Goal: Task Accomplishment & Management: Complete application form

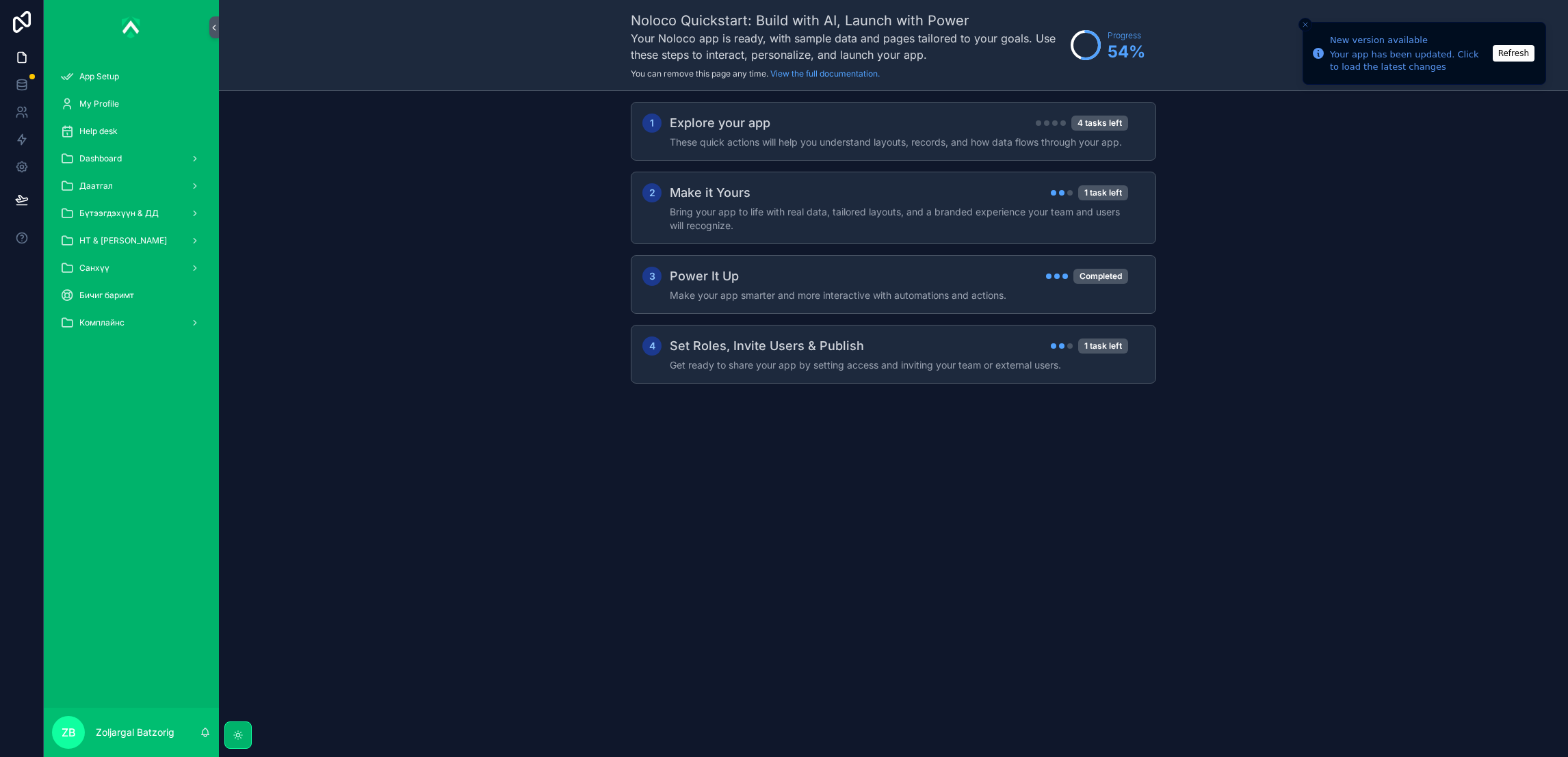
drag, startPoint x: 114, startPoint y: 185, endPoint x: 121, endPoint y: 197, distance: 13.9
click at [114, 185] on div "Даатгал" at bounding box center [131, 186] width 142 height 22
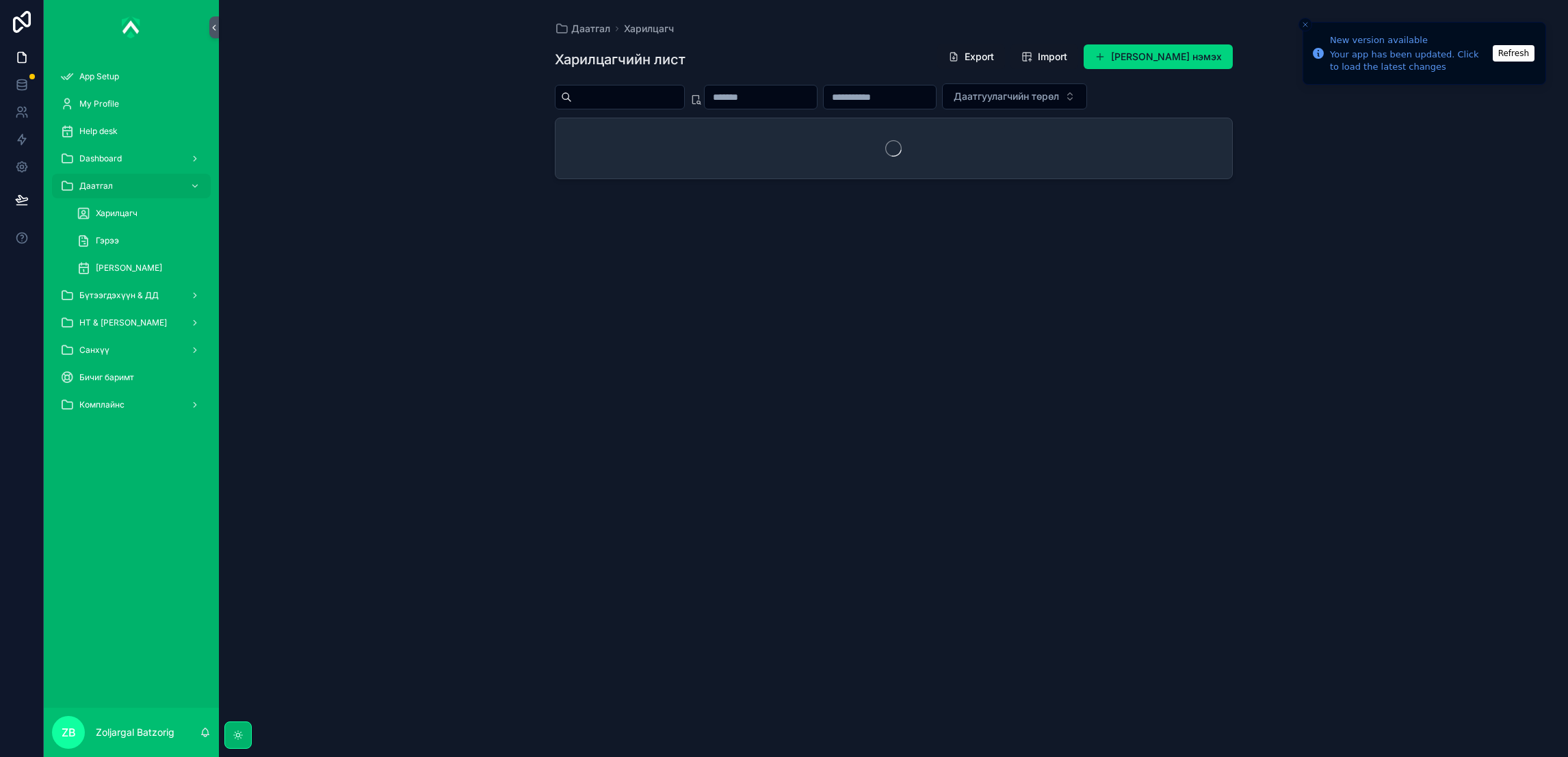
click at [143, 274] on div "[PERSON_NAME]" at bounding box center [139, 268] width 126 height 22
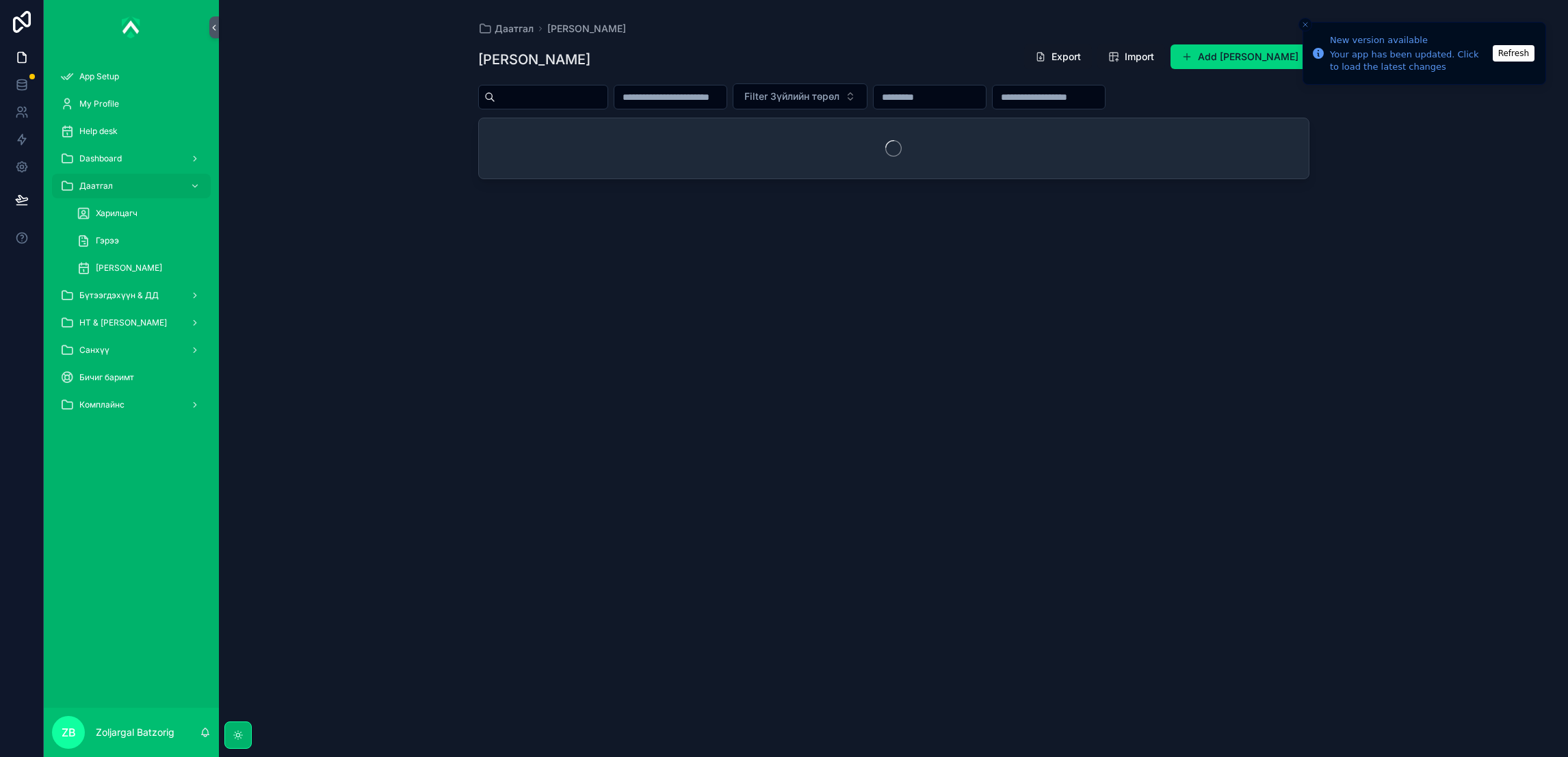
click at [1105, 94] on input "scrollable content" at bounding box center [1049, 97] width 112 height 19
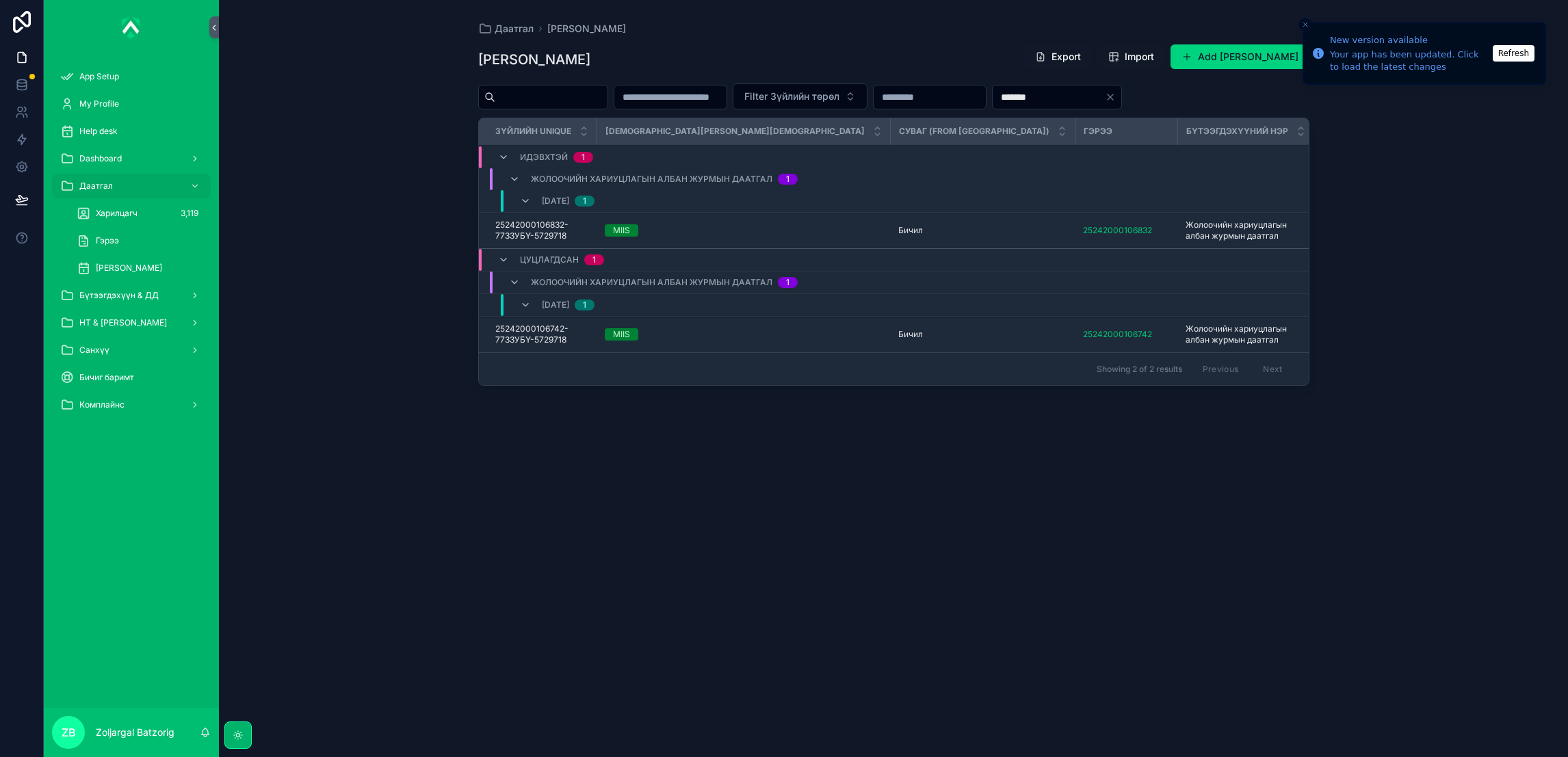
type input "*******"
click at [146, 297] on span "Бүтээгдэхүүн & ДД" at bounding box center [119, 295] width 79 height 11
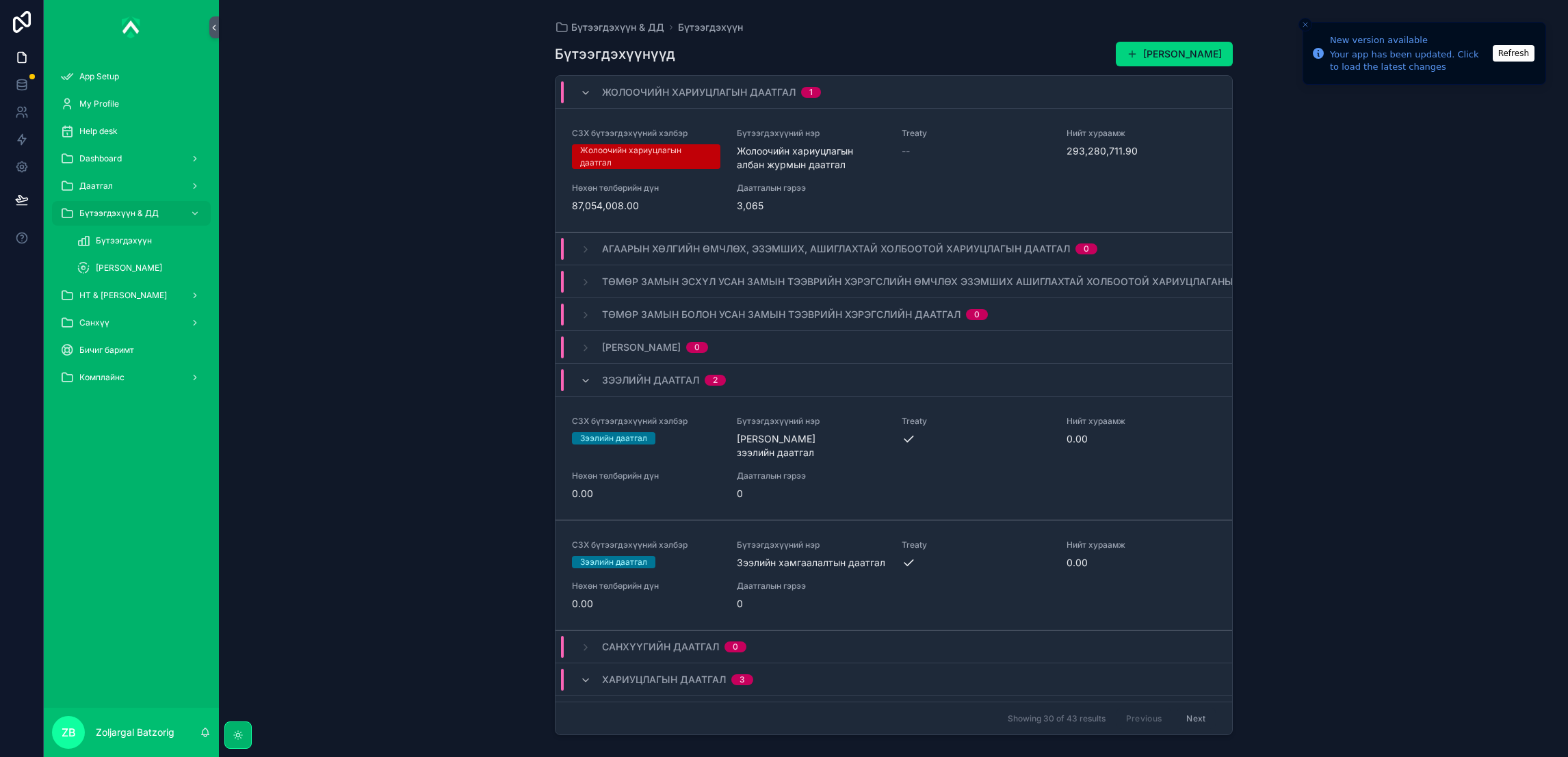
click at [157, 289] on div "НТ & [PERSON_NAME]" at bounding box center [131, 295] width 142 height 22
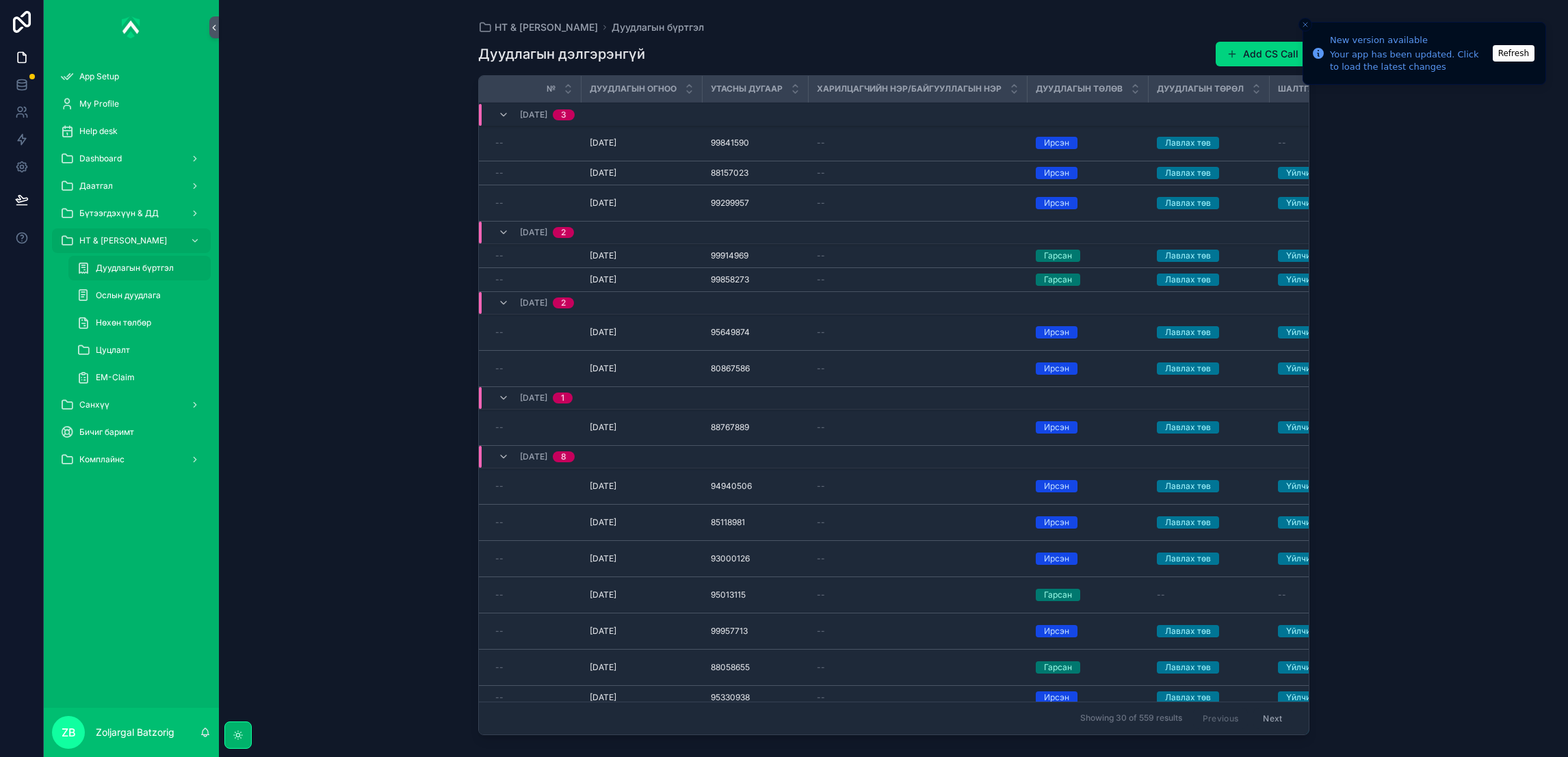
click at [149, 348] on div "Цуцлалт" at bounding box center [139, 349] width 126 height 22
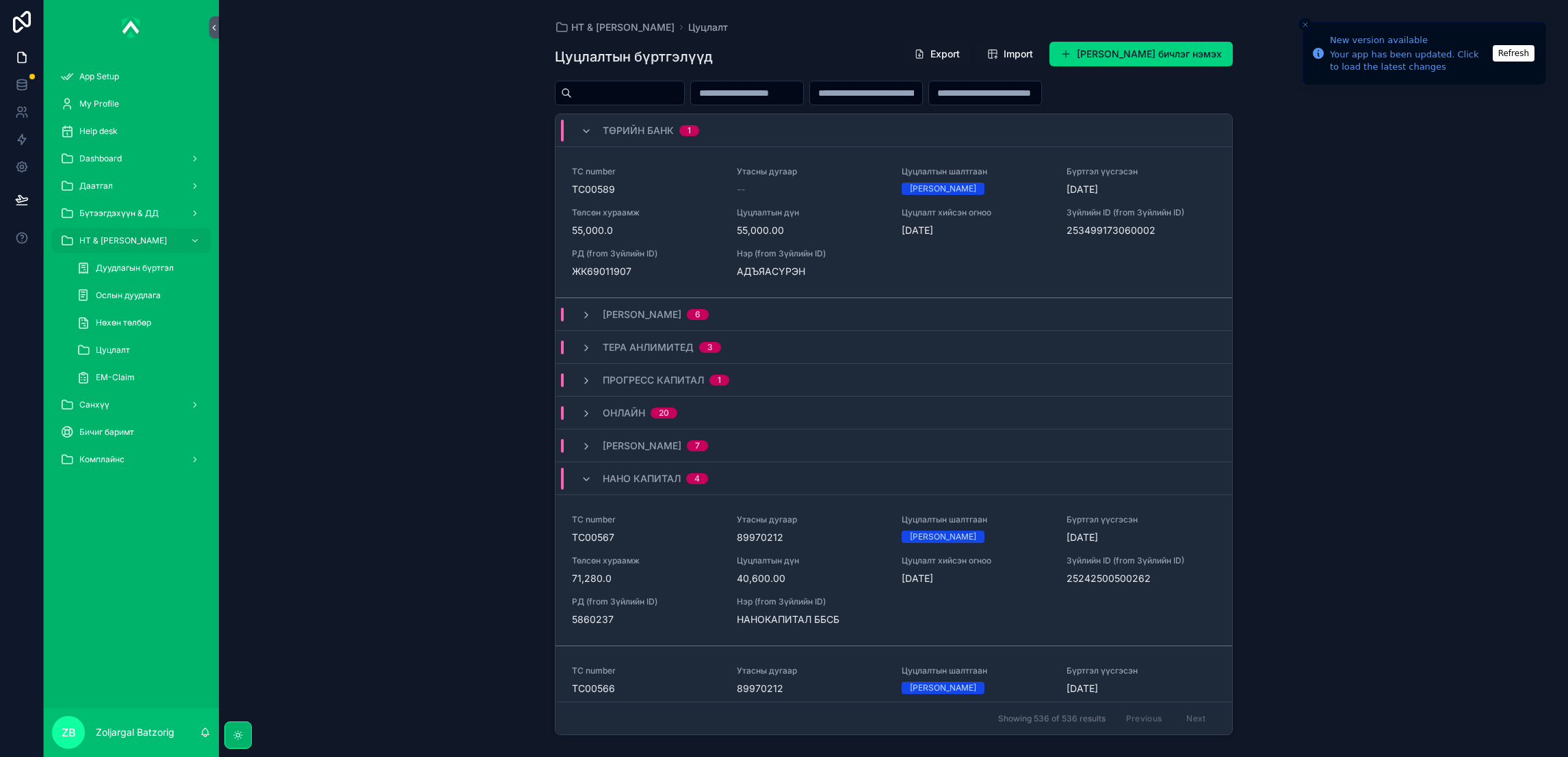
click at [1041, 102] on input "scrollable content" at bounding box center [985, 93] width 112 height 19
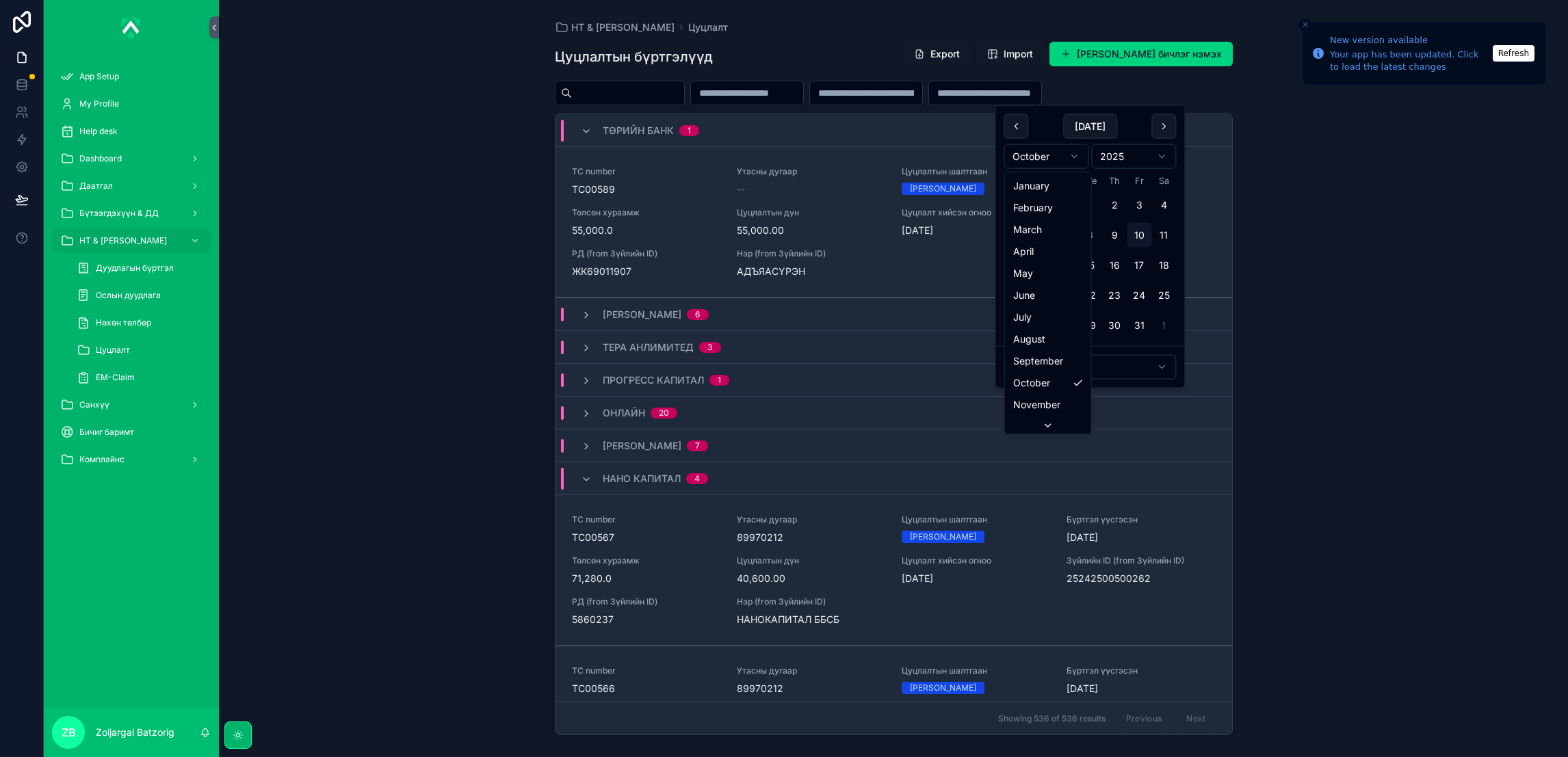
click at [1057, 155] on html "New version available Your app has been updated. Click to load the latest chang…" at bounding box center [784, 378] width 1568 height 757
click at [1101, 231] on button "10" at bounding box center [1090, 235] width 25 height 25
type input "**********"
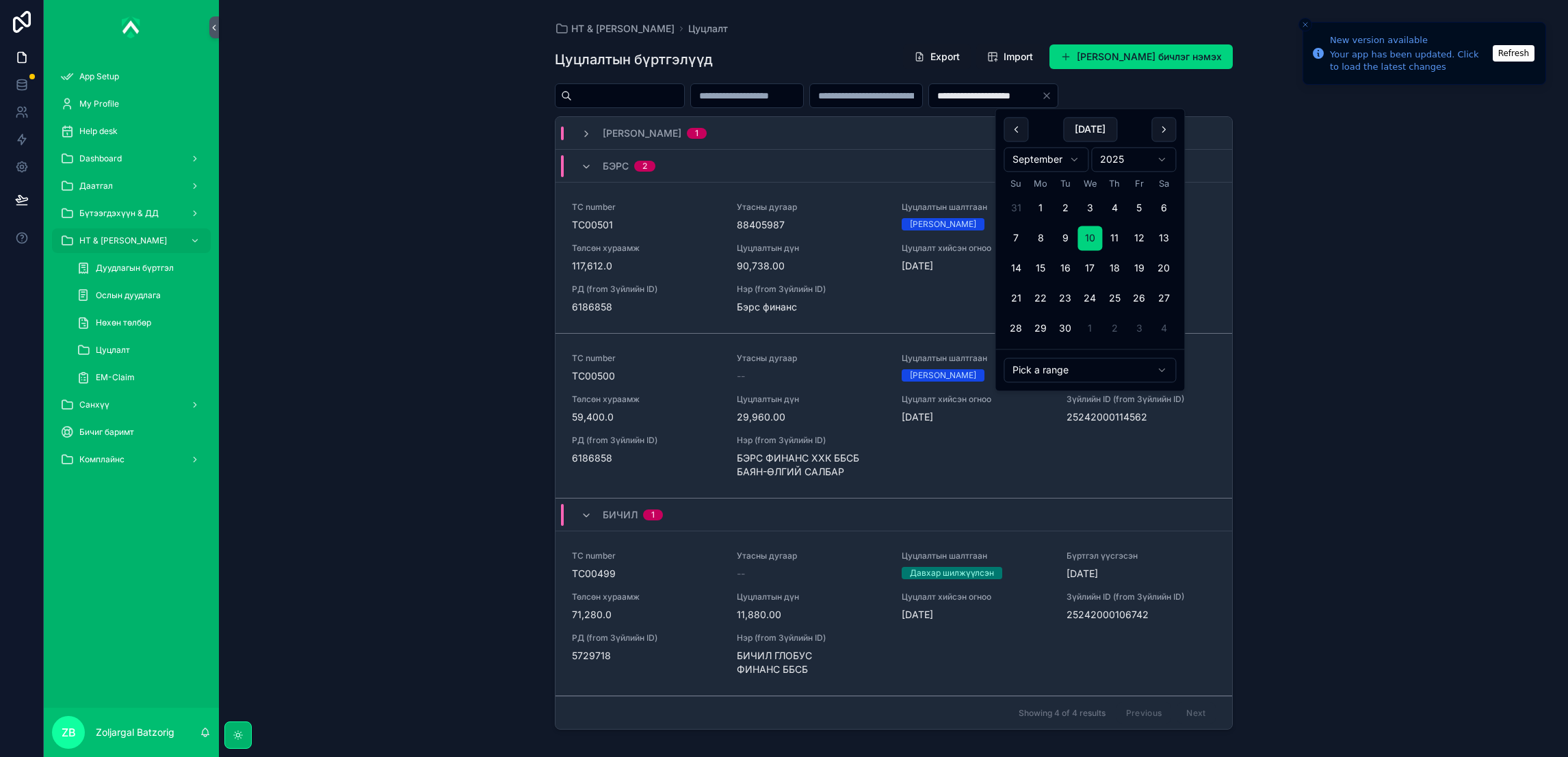
click at [1365, 243] on div "**********" at bounding box center [893, 378] width 1349 height 757
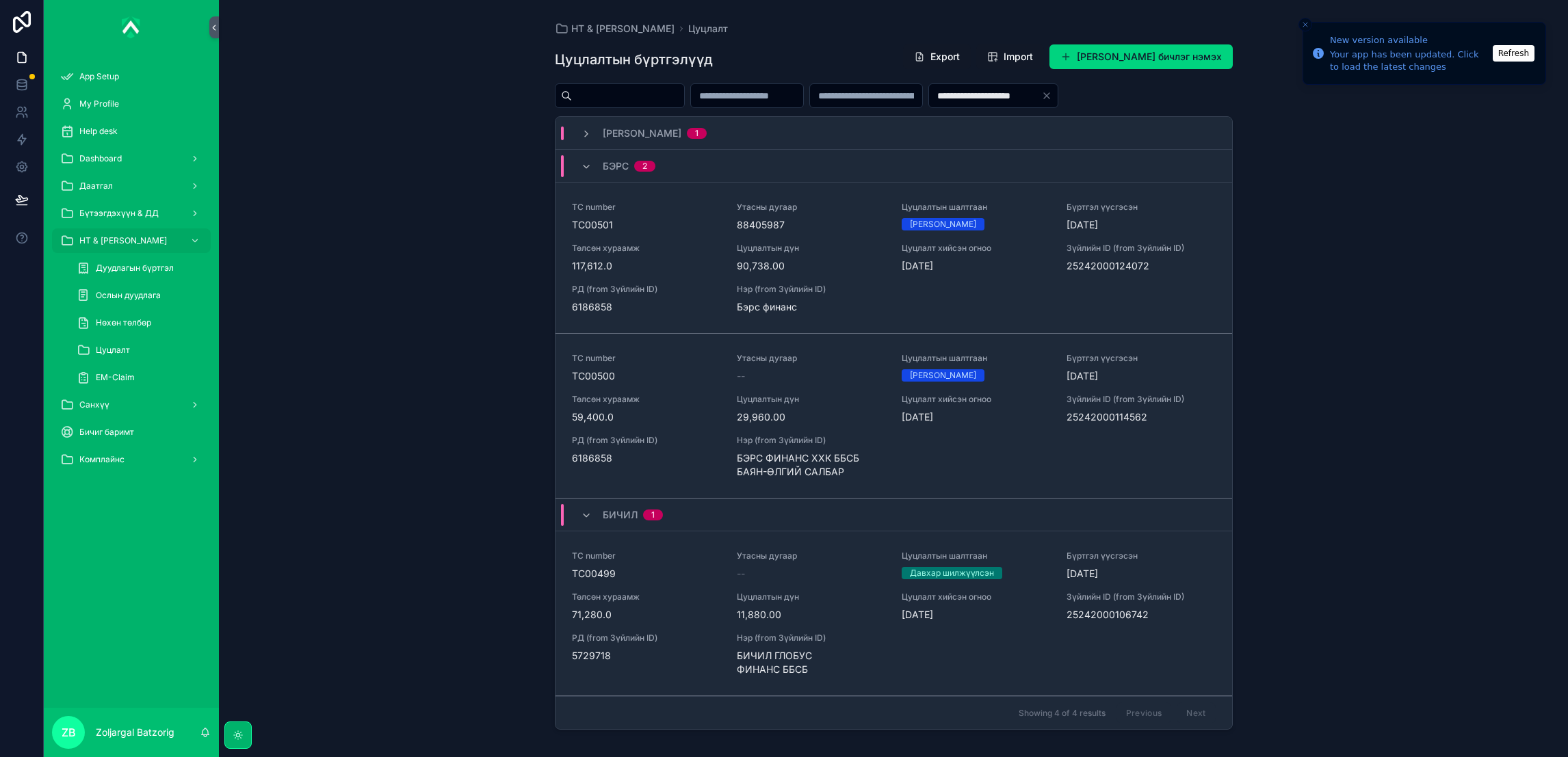
click at [828, 575] on div "--" at bounding box center [811, 574] width 149 height 14
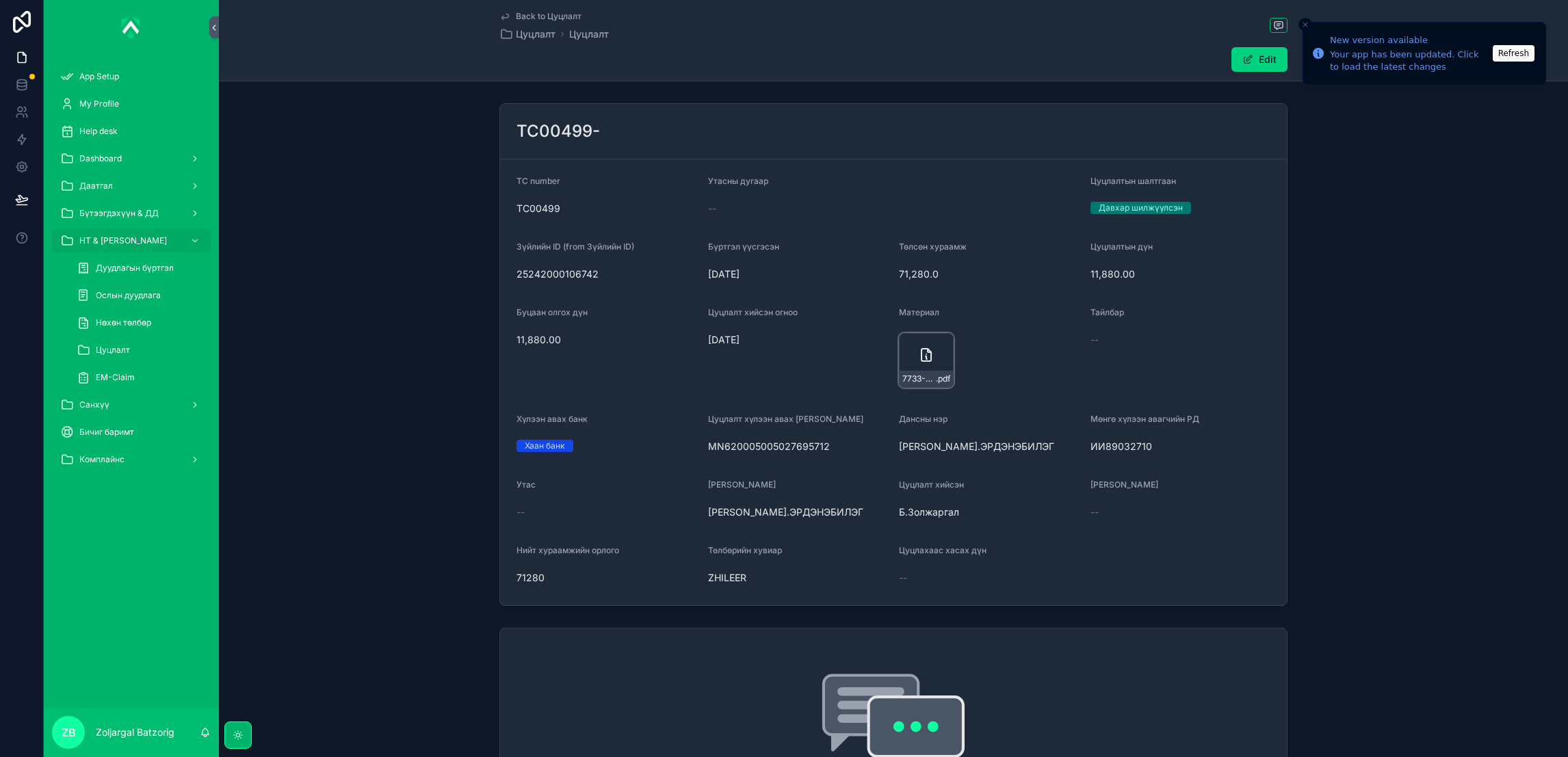
click at [911, 356] on div "7733-АЖД-ЦУЦ .pdf" at bounding box center [927, 360] width 55 height 55
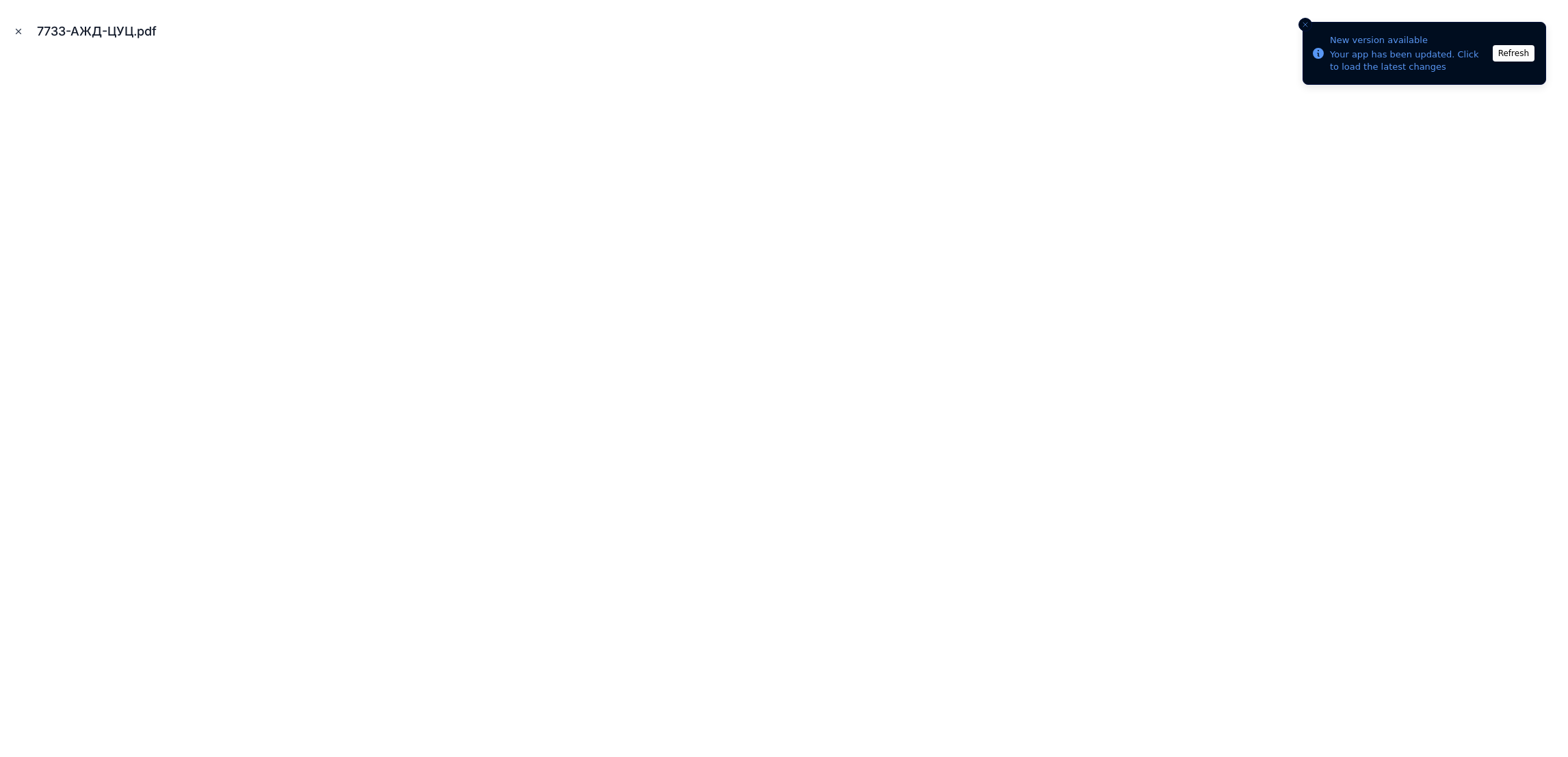
click at [17, 27] on icon "Close modal" at bounding box center [18, 31] width 9 height 9
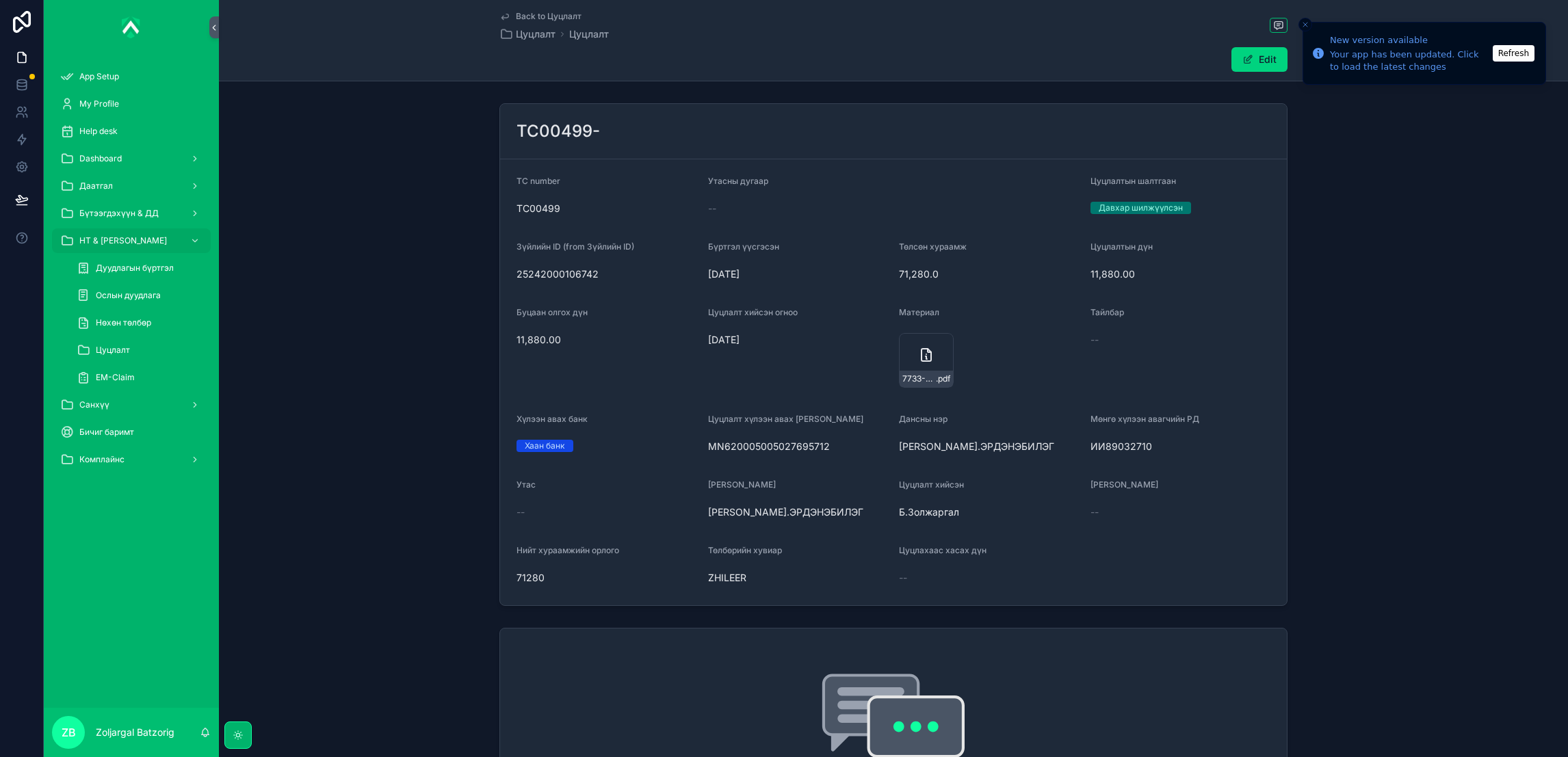
click at [135, 182] on div "Даатгал" at bounding box center [131, 186] width 142 height 22
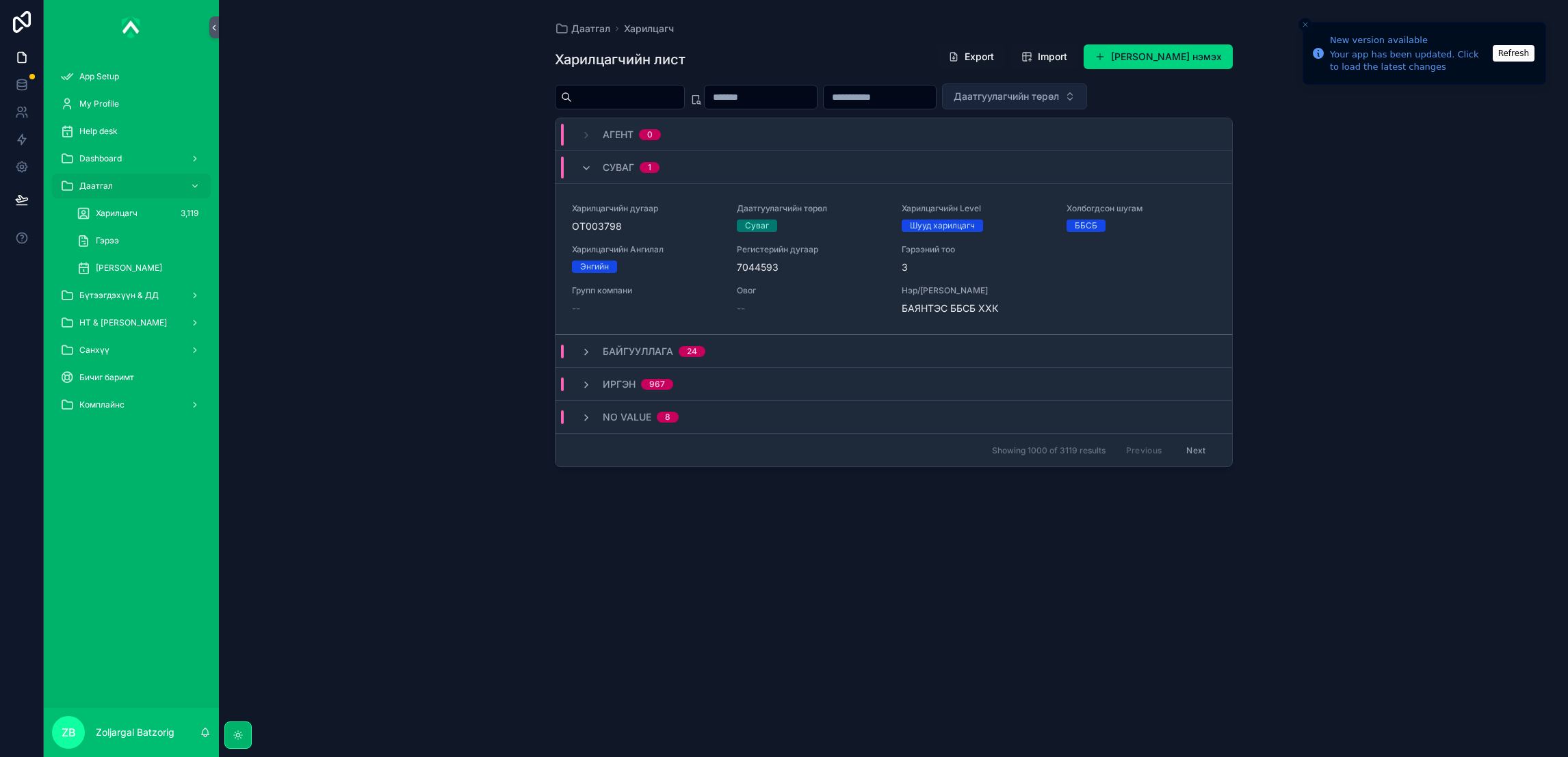
click at [1059, 94] on span "Даатгуулагчийн төрөл" at bounding box center [1006, 96] width 105 height 14
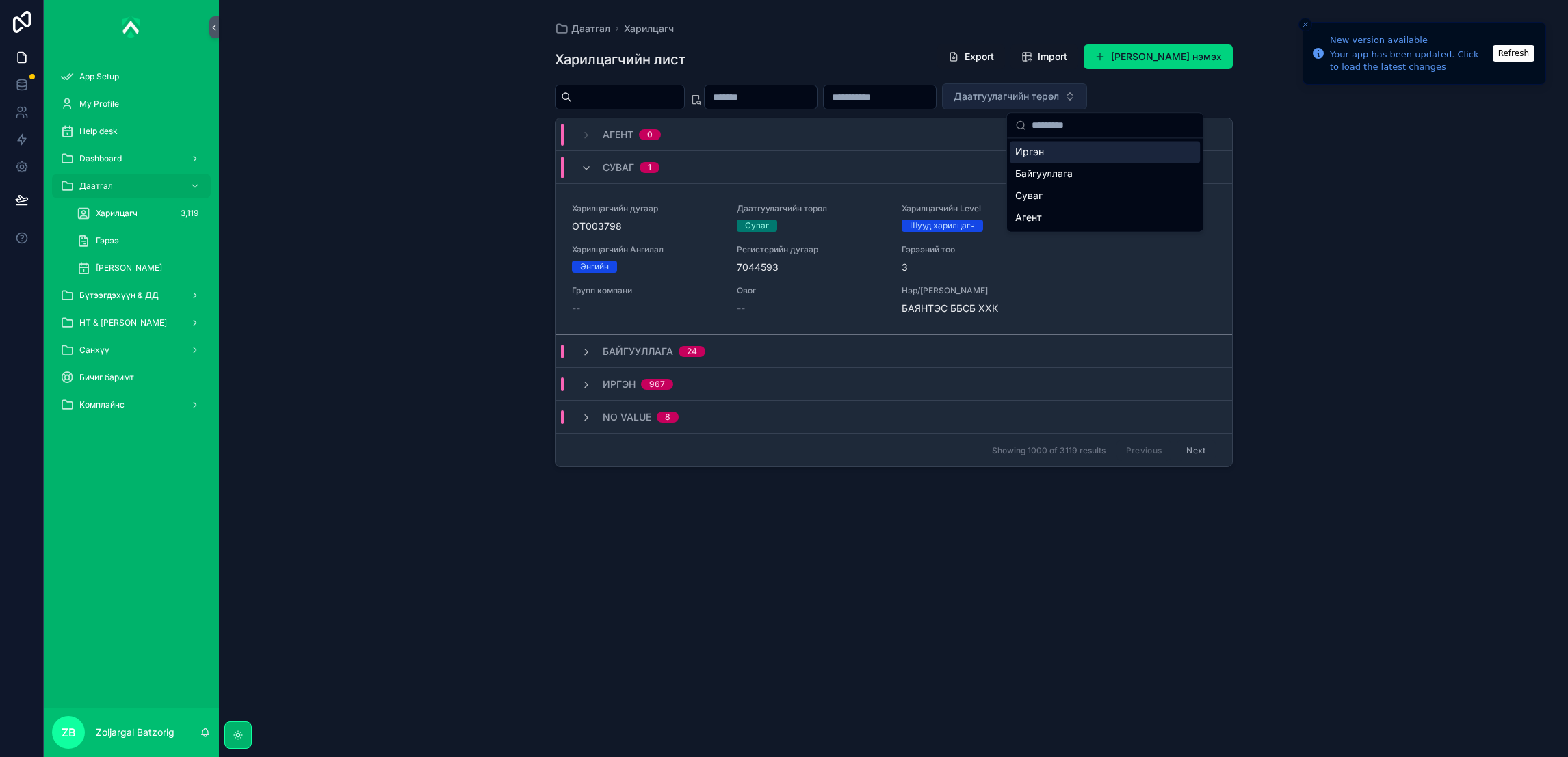
click at [1059, 94] on span "Даатгуулагчийн төрөл" at bounding box center [1006, 96] width 105 height 14
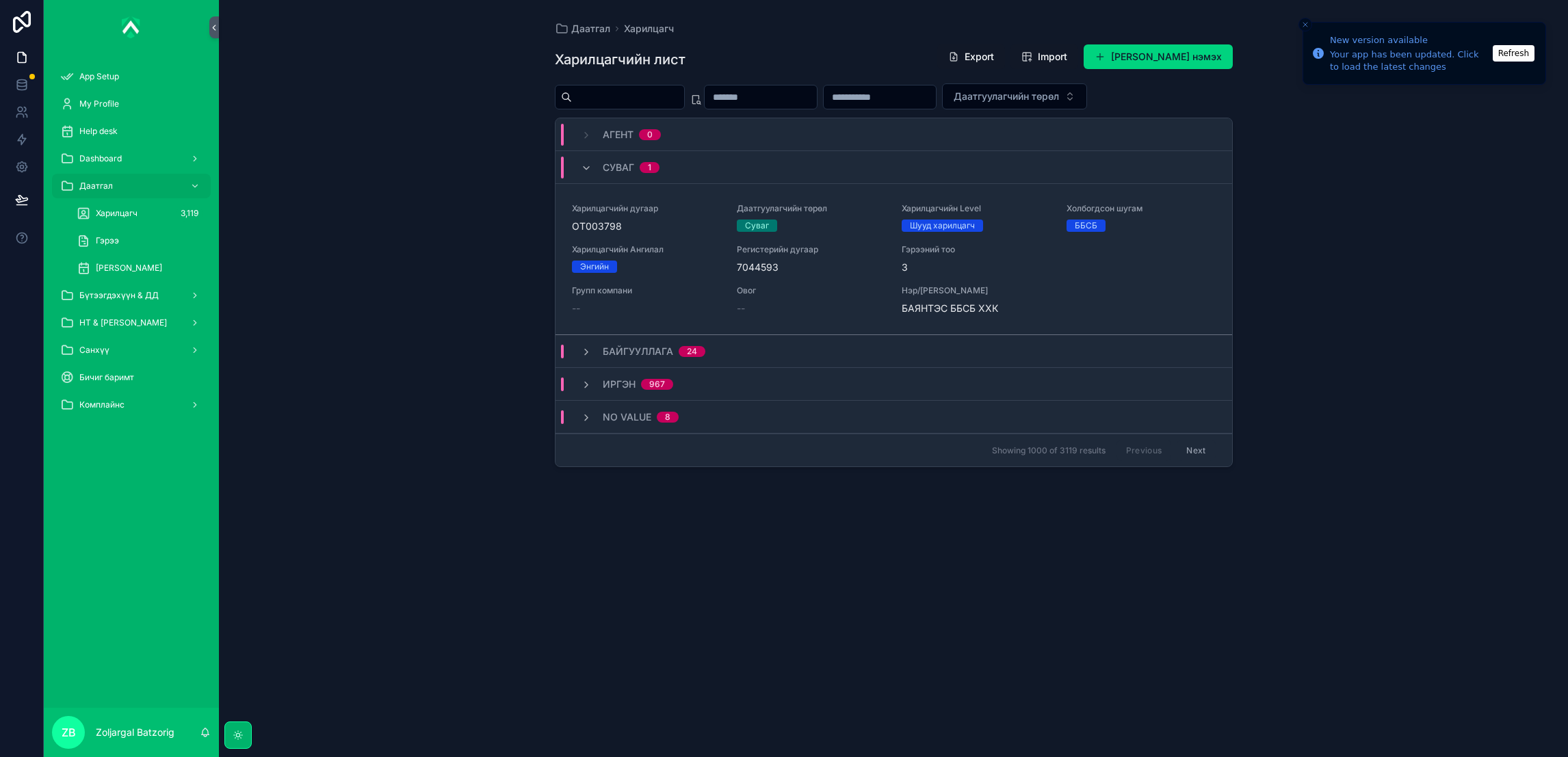
click at [137, 317] on span "НТ & [PERSON_NAME]" at bounding box center [123, 323] width 88 height 11
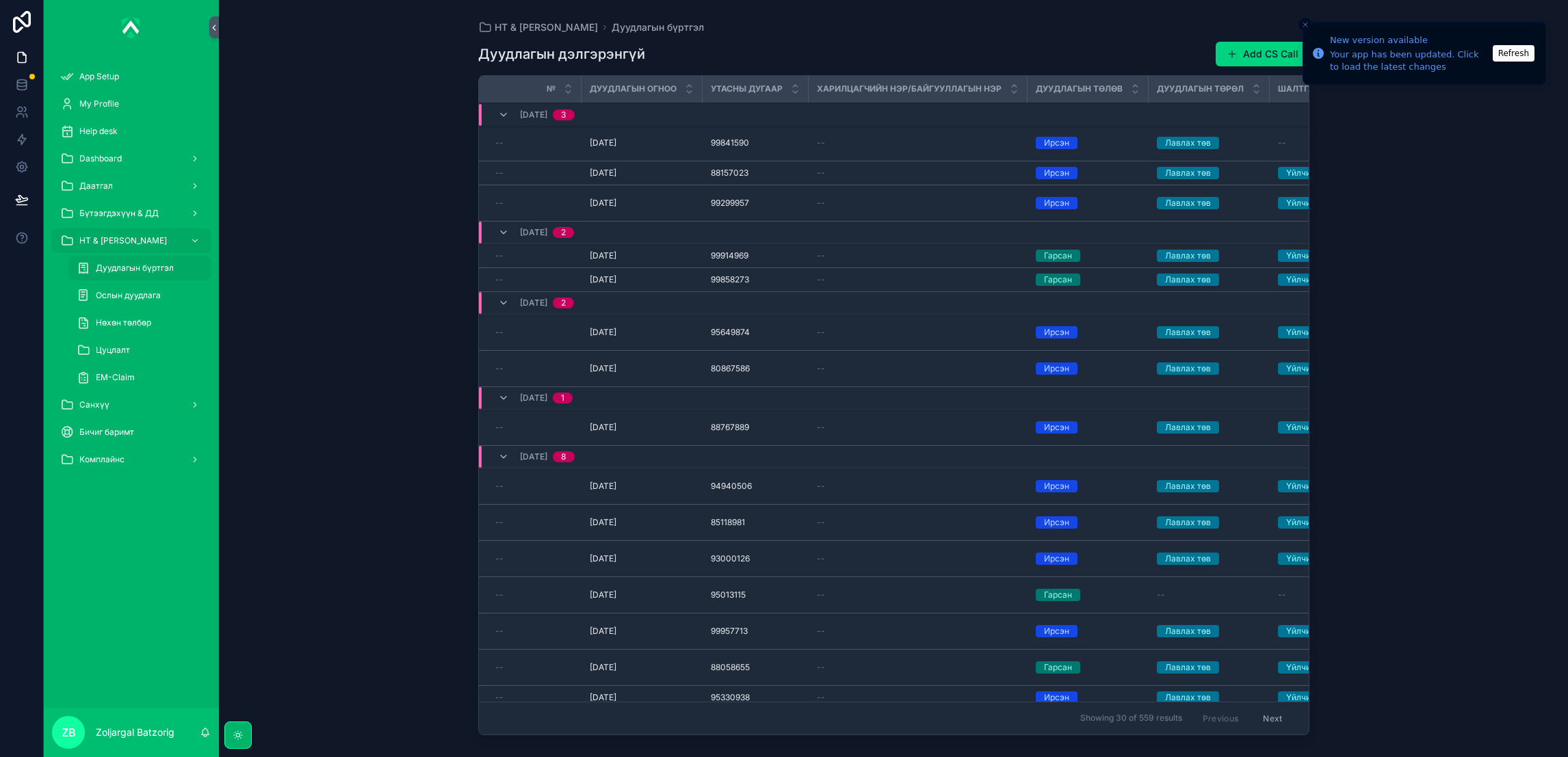
click at [145, 268] on span "Дуудлагын бүртгэл" at bounding box center [134, 268] width 78 height 11
click at [1281, 55] on button "Add CS Call" at bounding box center [1262, 53] width 94 height 25
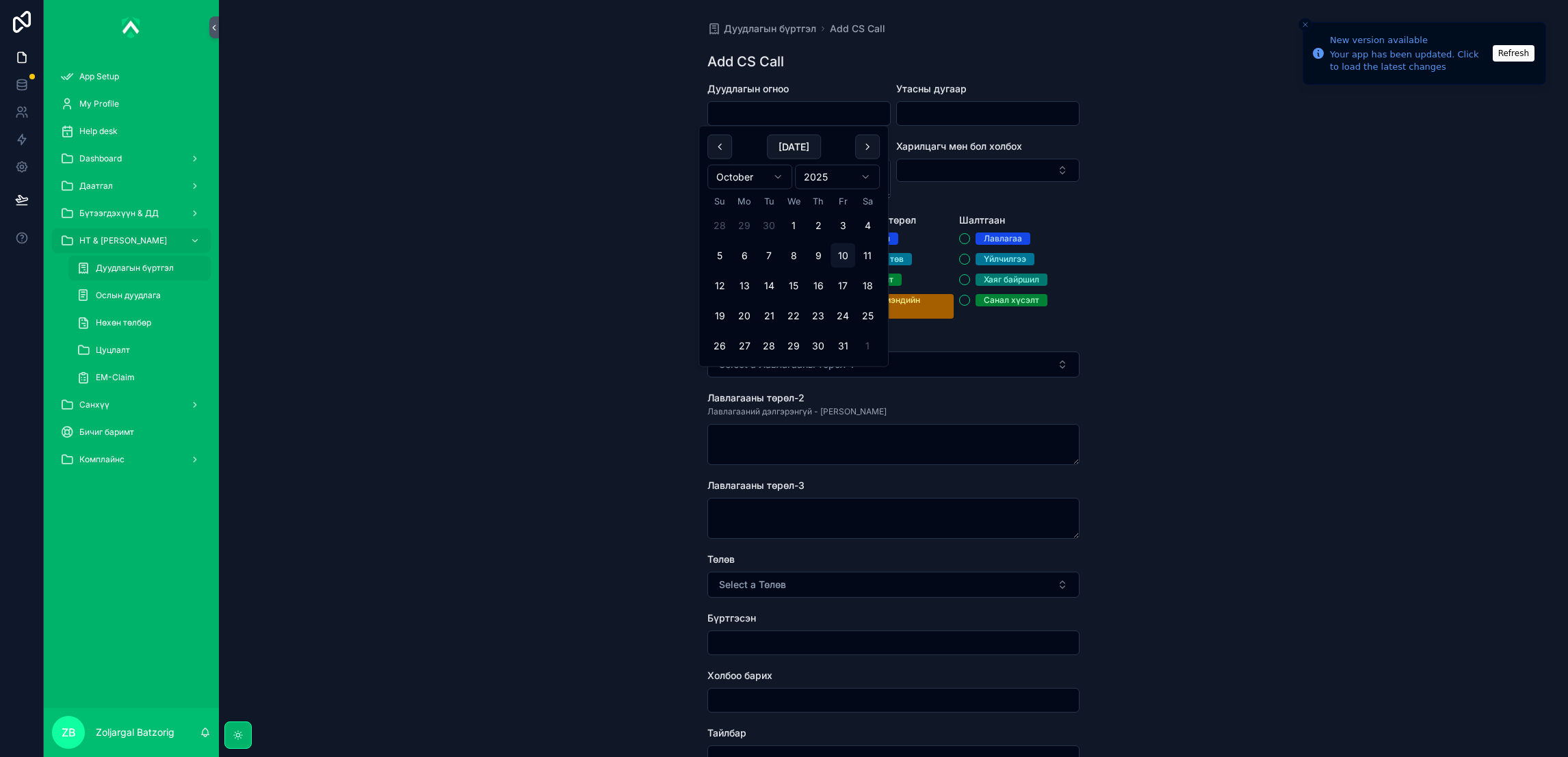
click at [782, 108] on input "scrollable content" at bounding box center [799, 114] width 182 height 19
click at [846, 251] on button "10" at bounding box center [843, 255] width 25 height 25
type input "**********"
click at [934, 108] on input "scrollable content" at bounding box center [987, 114] width 182 height 19
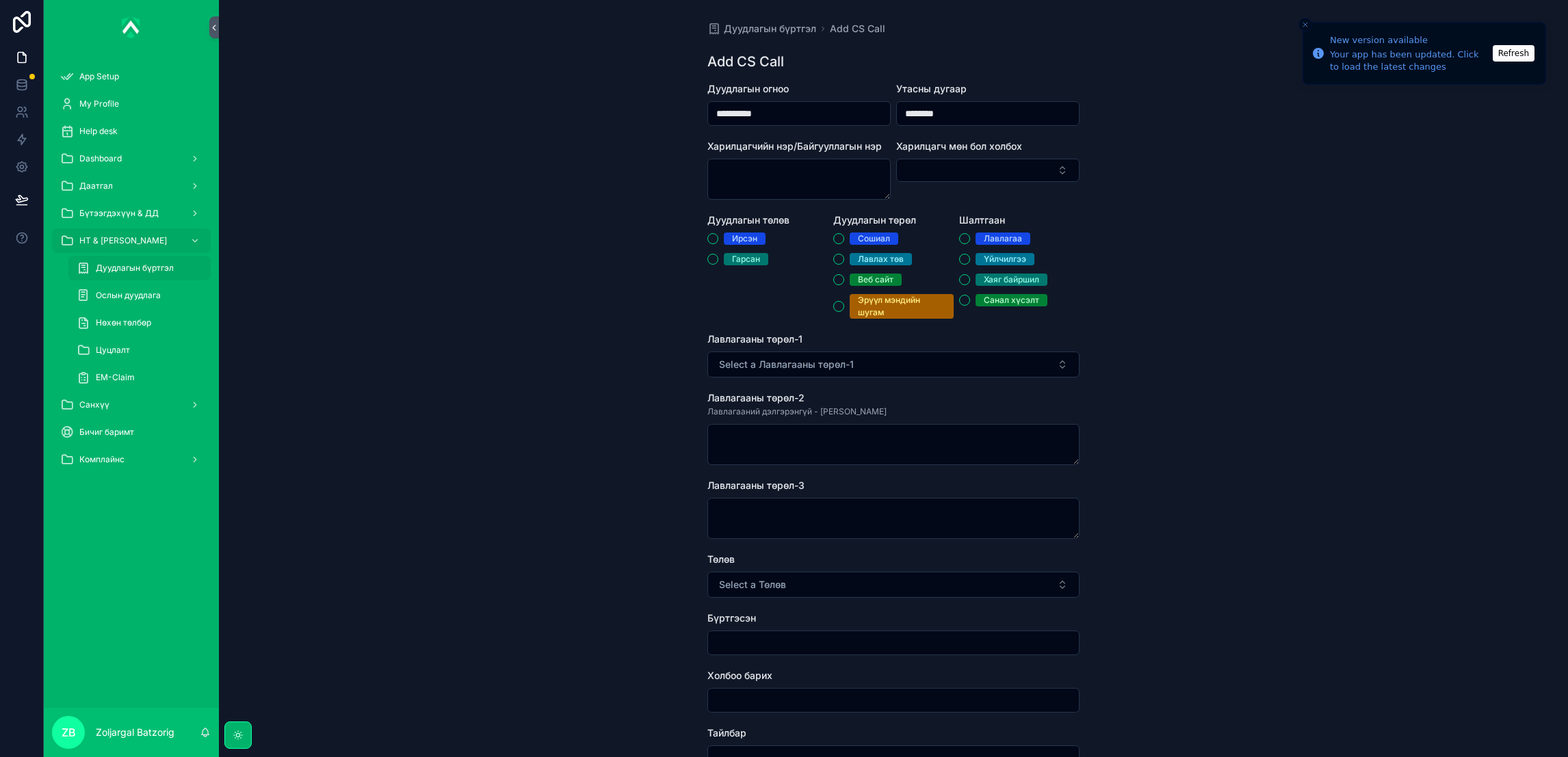
type input "********"
click at [734, 232] on div "Ирсэн" at bounding box center [744, 238] width 25 height 12
click at [719, 233] on button "Ирсэн" at bounding box center [713, 238] width 11 height 11
click at [881, 262] on div "Лавлах төв" at bounding box center [880, 259] width 46 height 12
click at [861, 257] on div "Лавлах төв" at bounding box center [880, 259] width 46 height 12
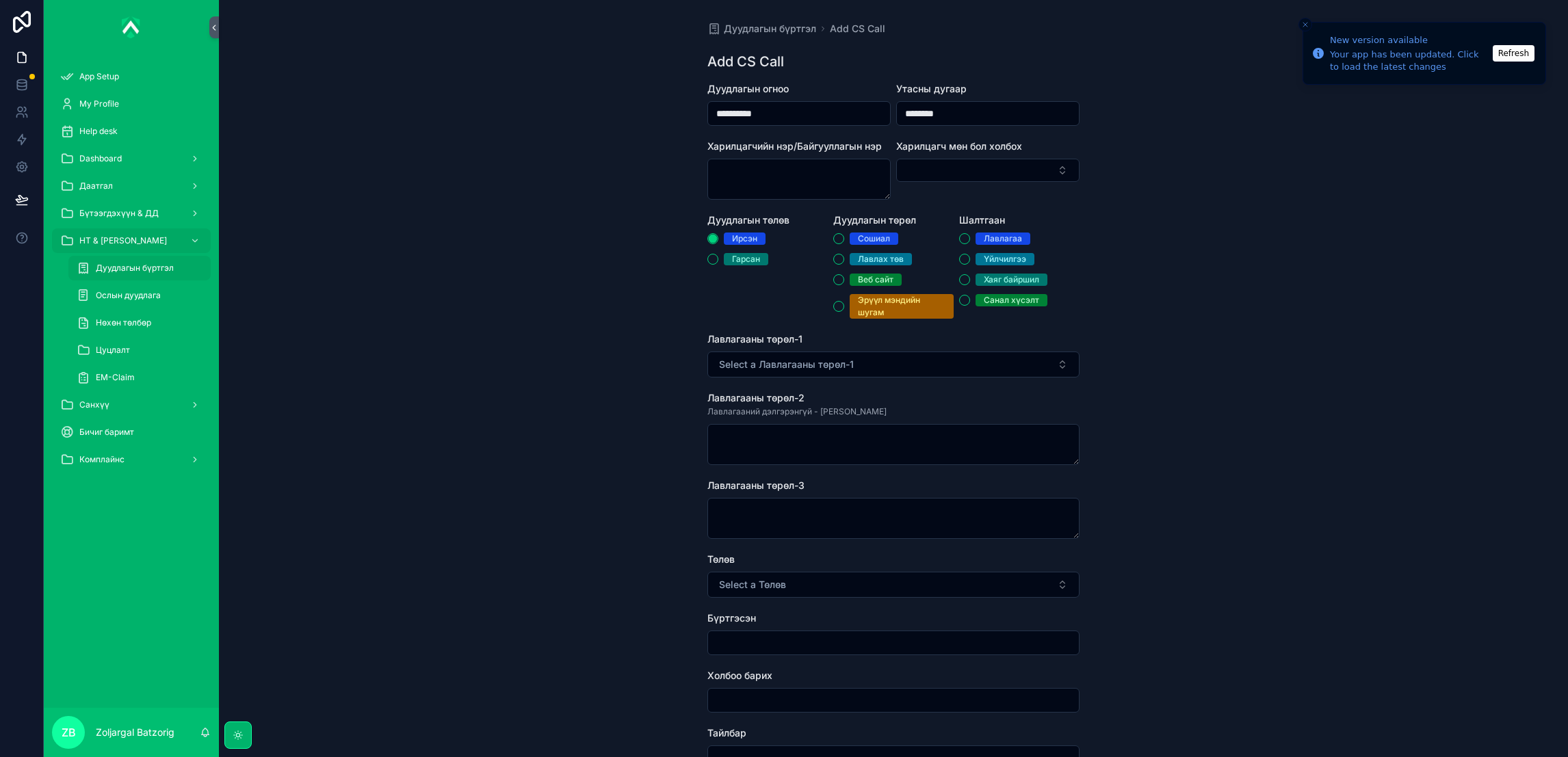
drag, startPoint x: 861, startPoint y: 257, endPoint x: 827, endPoint y: 255, distance: 34.1
click at [823, 255] on form "**********" at bounding box center [893, 567] width 373 height 971
click at [833, 255] on button "Лавлах төв" at bounding box center [838, 259] width 11 height 11
click at [960, 262] on button "Үйлчилгээ" at bounding box center [965, 259] width 11 height 11
drag, startPoint x: 913, startPoint y: 369, endPoint x: 917, endPoint y: 362, distance: 8.1
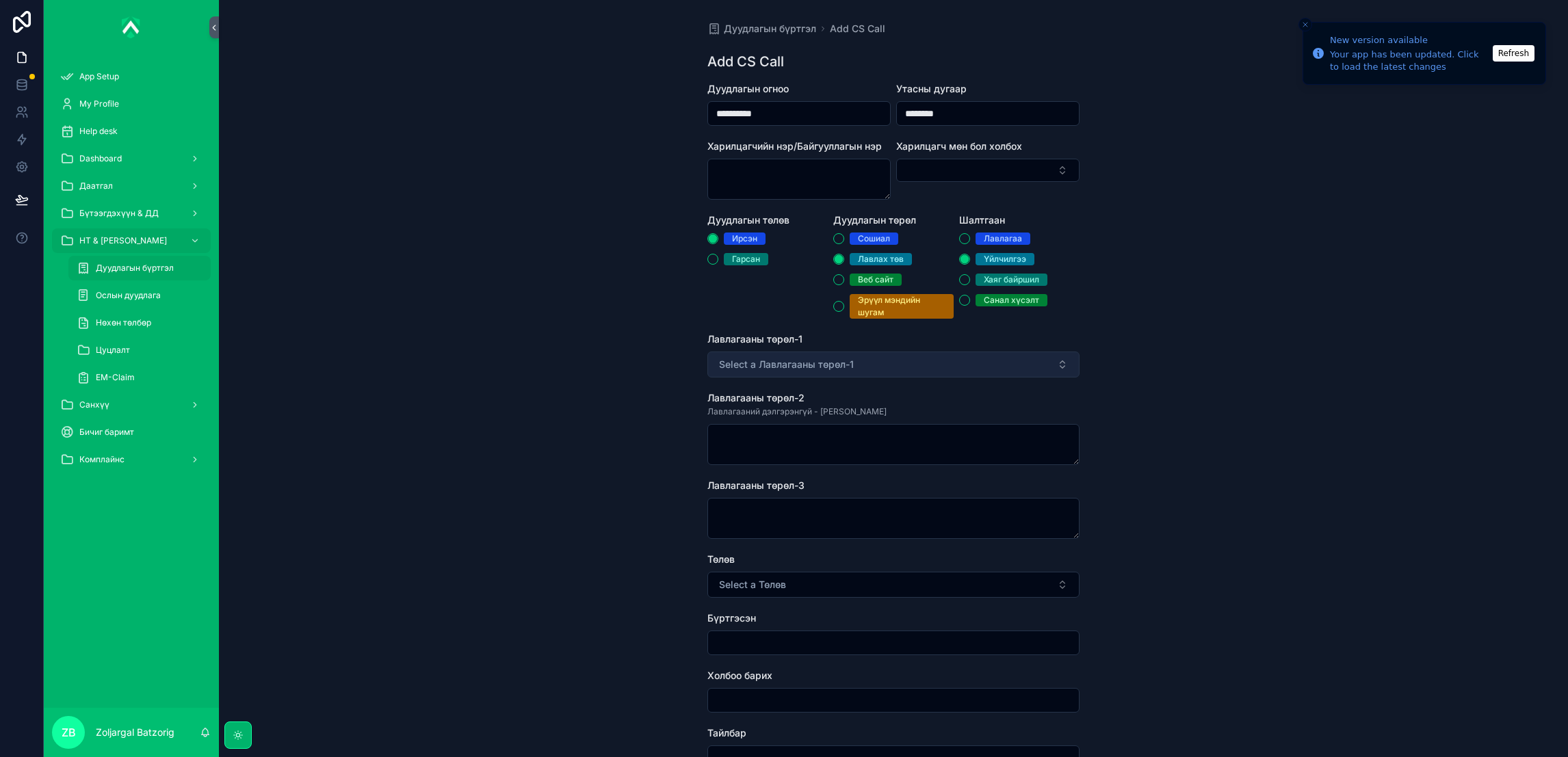
click at [914, 368] on button "Select a Лавлагааны төрөл-1" at bounding box center [893, 365] width 373 height 26
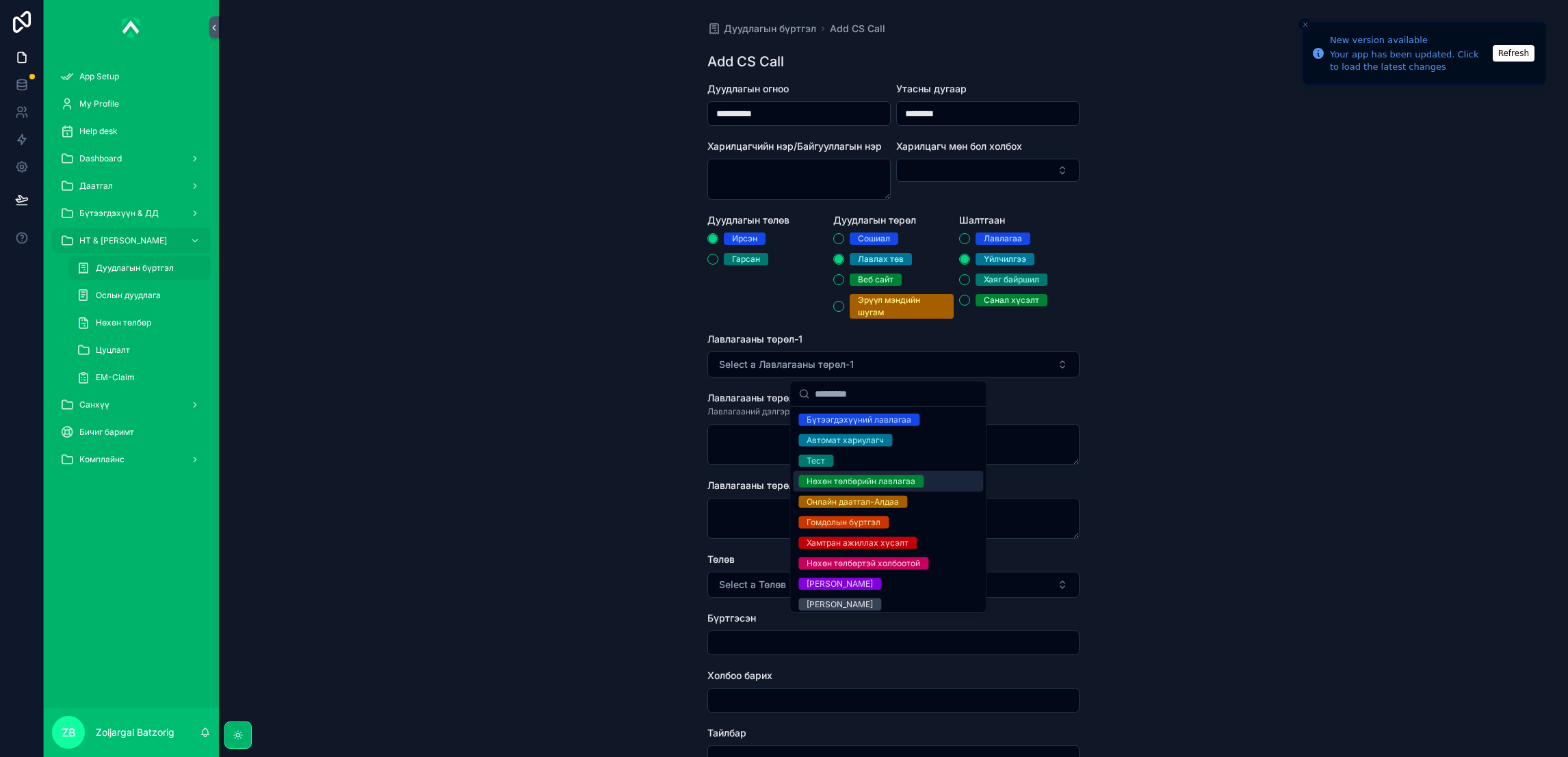
click at [852, 489] on div "Нөхөн төлбөрийн лавлагаа" at bounding box center [887, 482] width 190 height 21
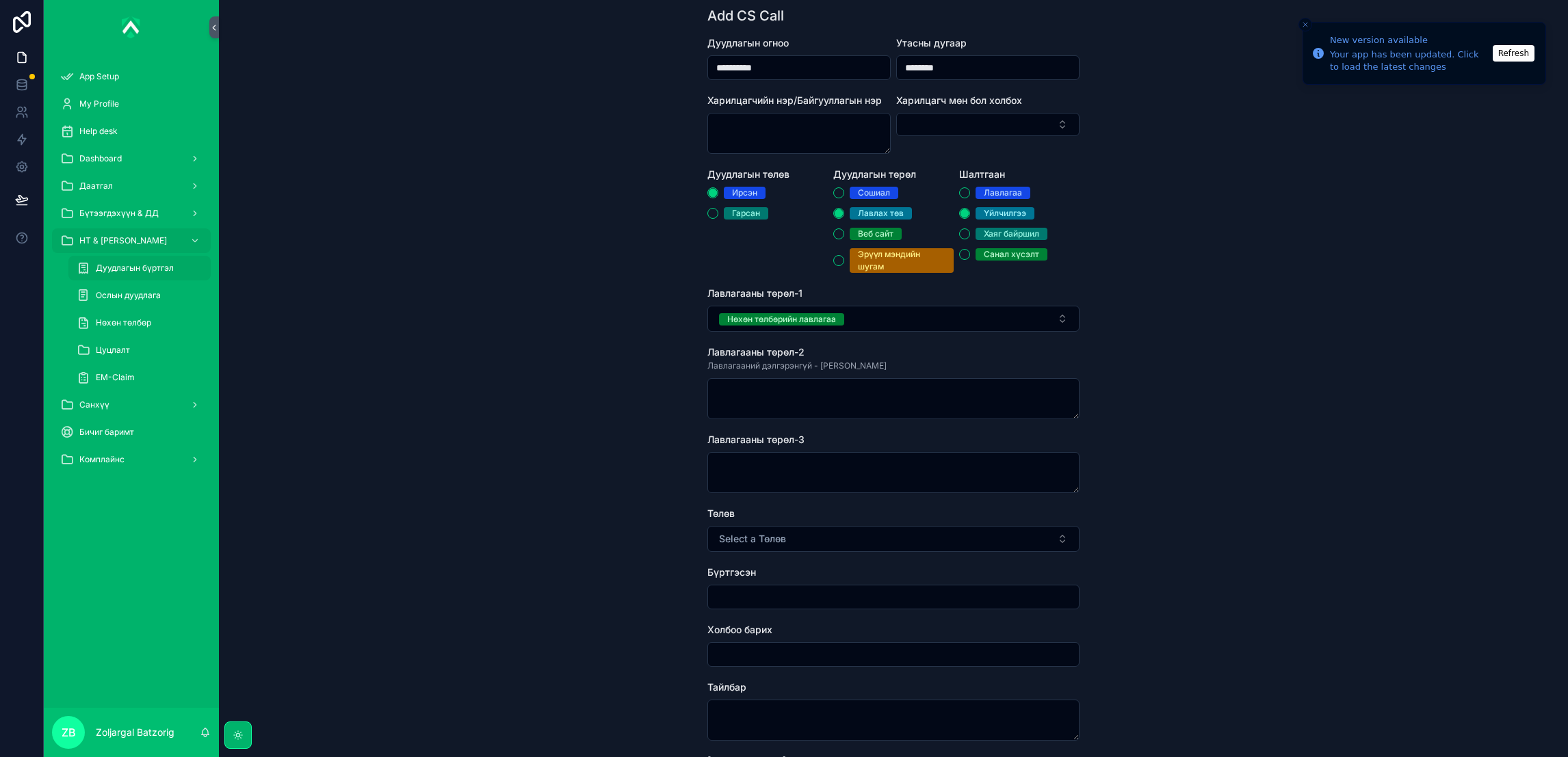
scroll to position [102, 0]
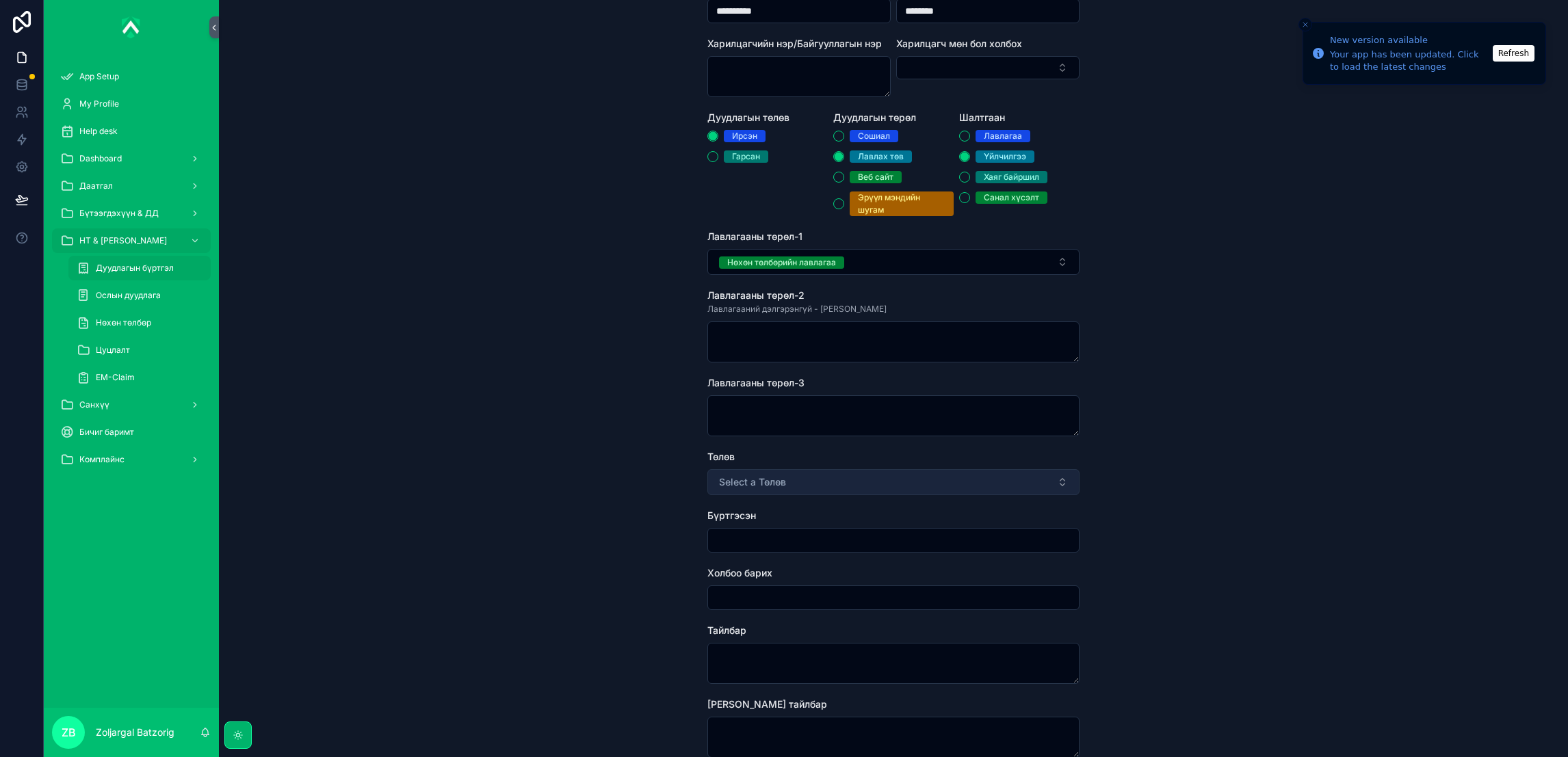
click at [775, 477] on span "Select a Төлөв" at bounding box center [753, 483] width 67 height 14
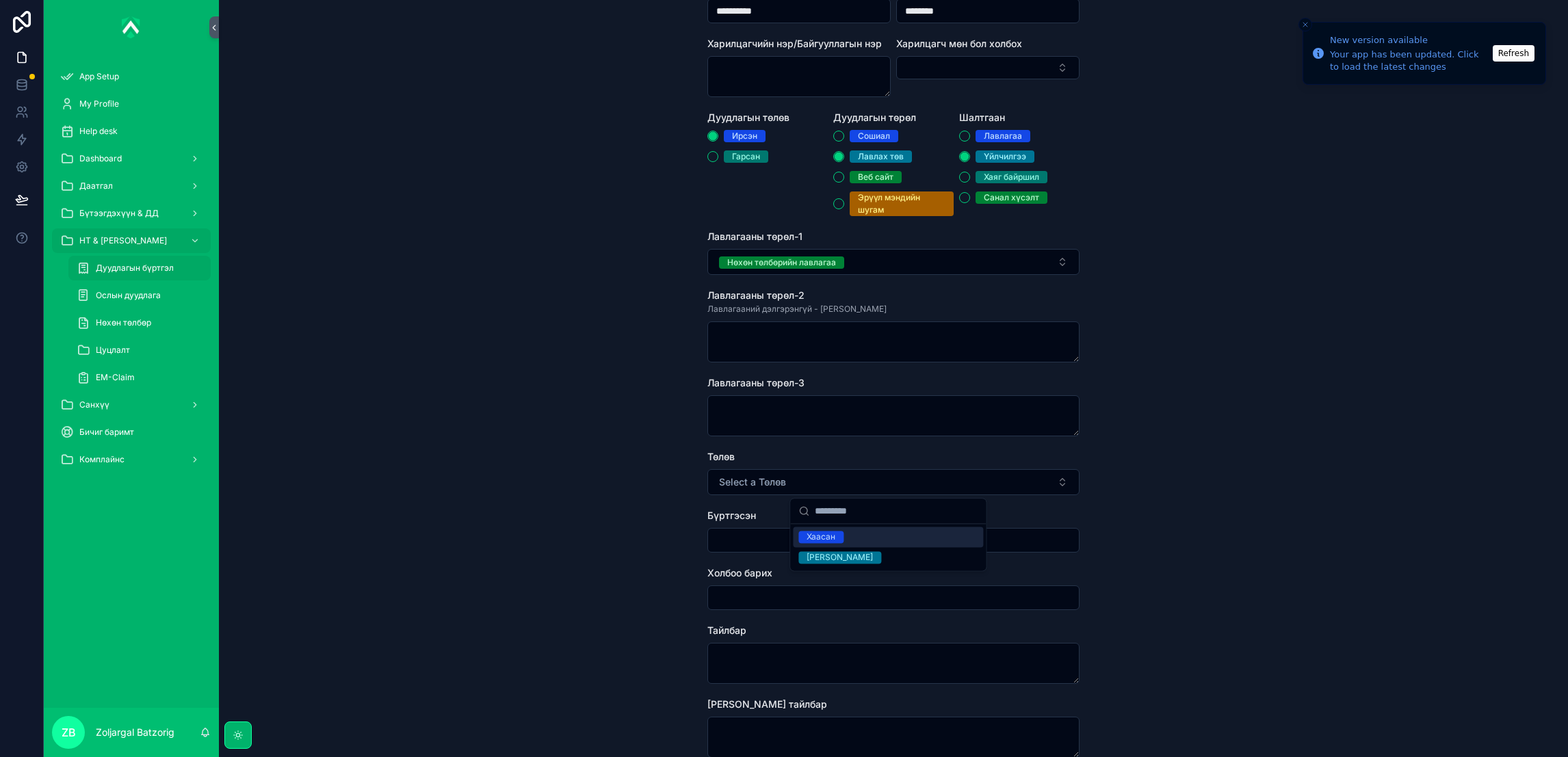
click at [818, 533] on div "Хаасан" at bounding box center [820, 537] width 28 height 12
click at [771, 534] on input "scrollable content" at bounding box center [893, 540] width 371 height 19
type input "**********"
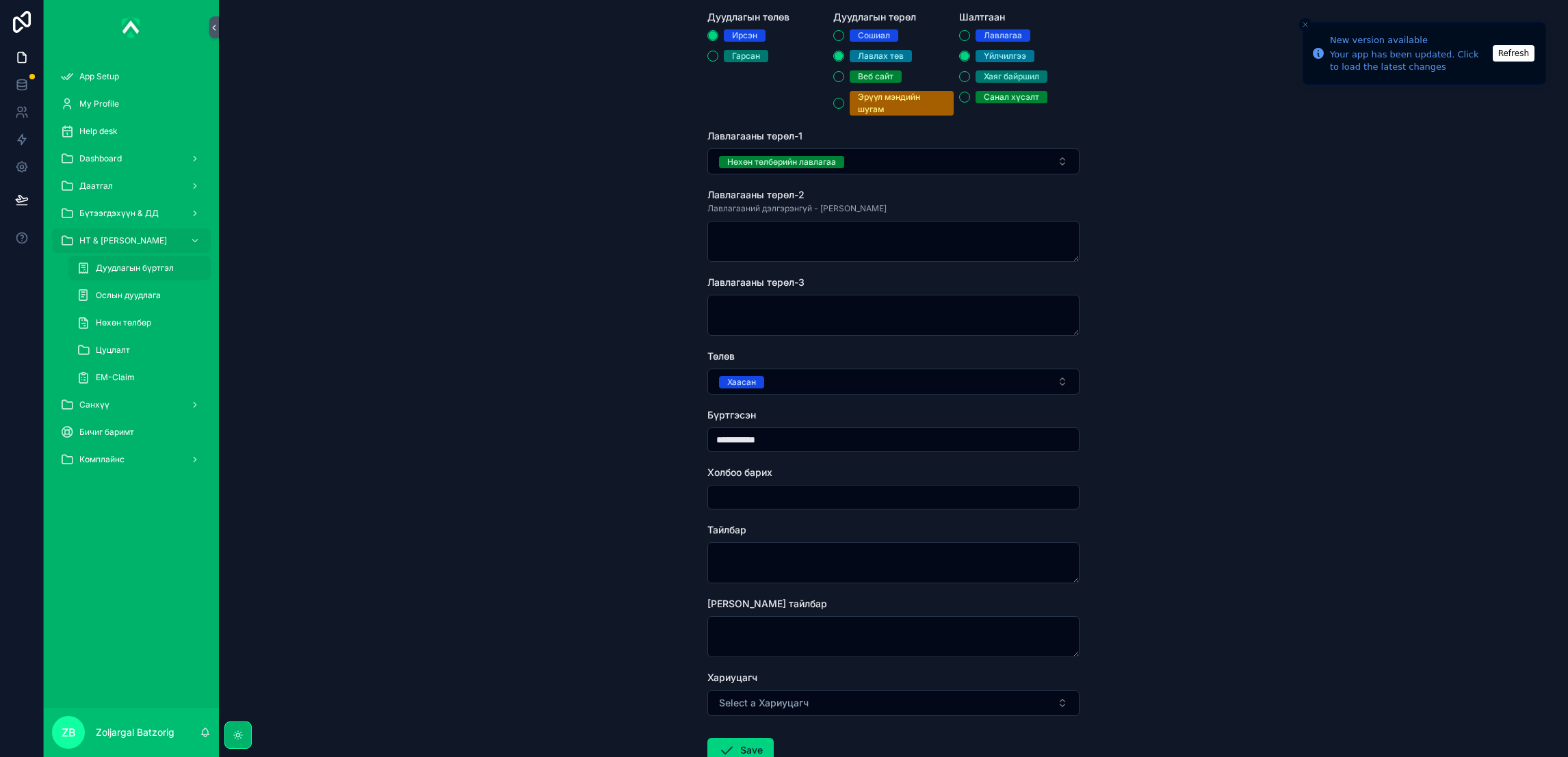
scroll to position [206, 0]
click at [787, 558] on textarea "scrollable content" at bounding box center [893, 561] width 373 height 41
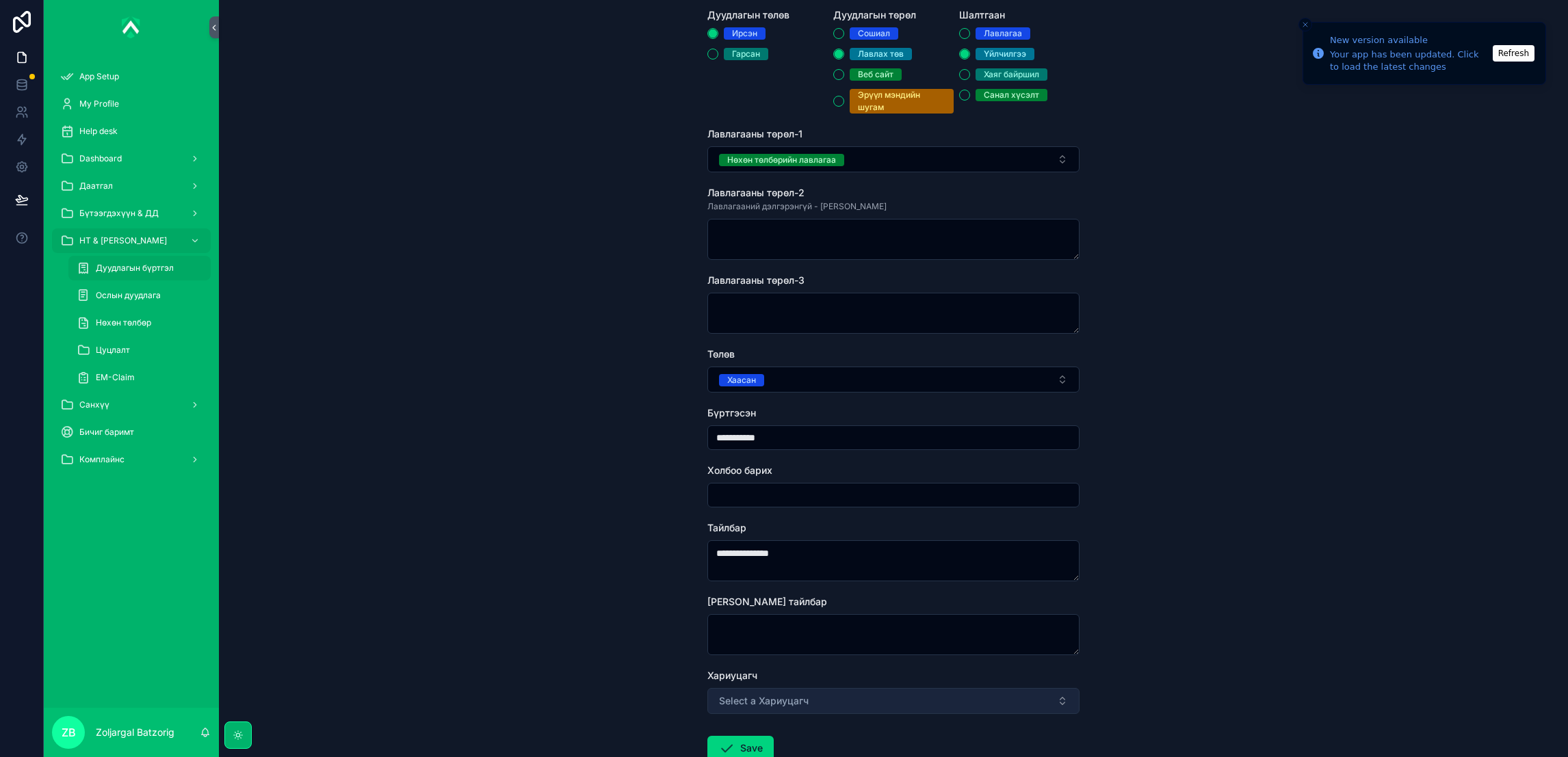
click at [787, 689] on button "Select a Хариуцагч" at bounding box center [893, 701] width 373 height 26
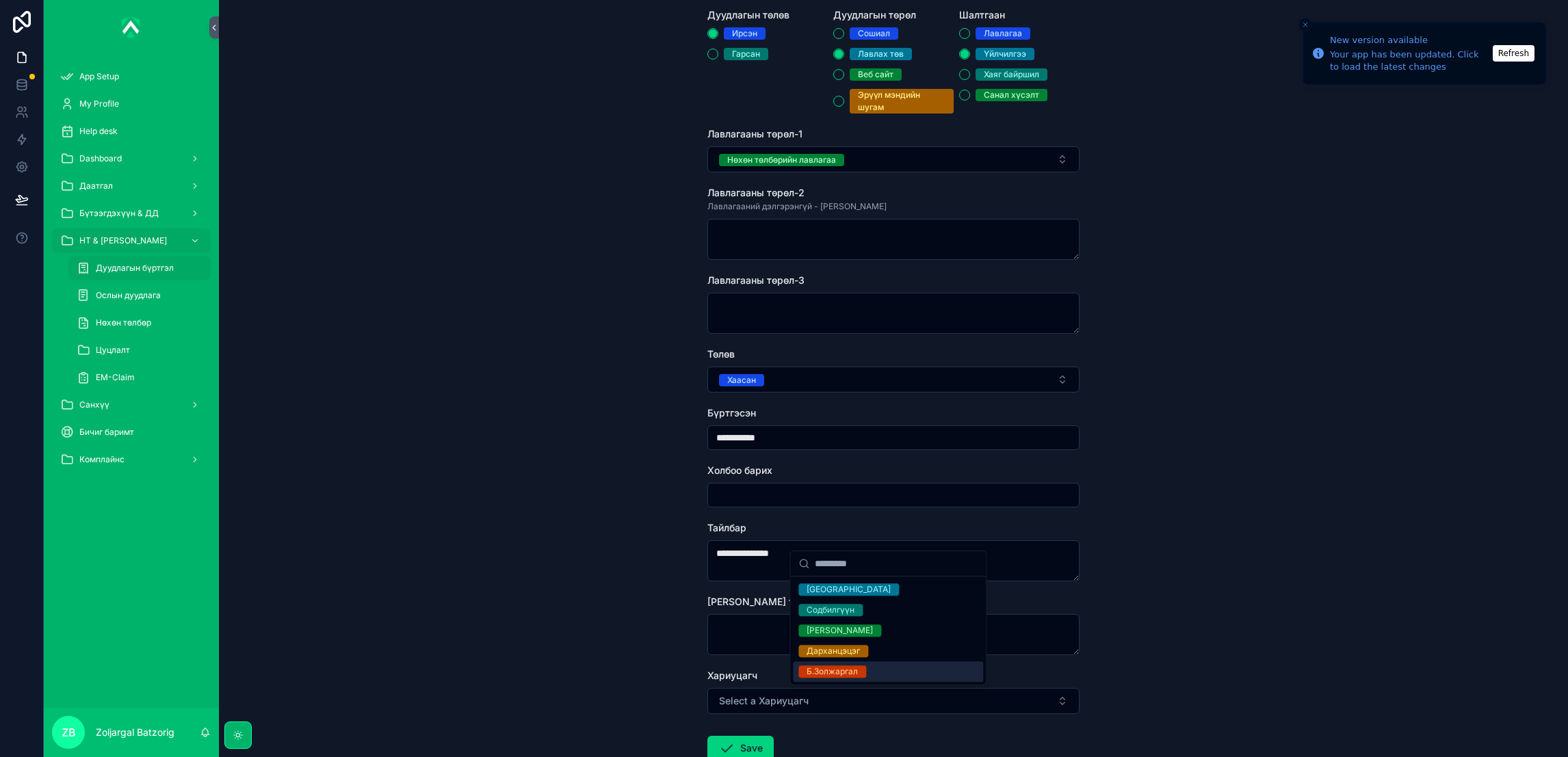
click at [829, 676] on div "Б.Золжаргал" at bounding box center [832, 672] width 52 height 12
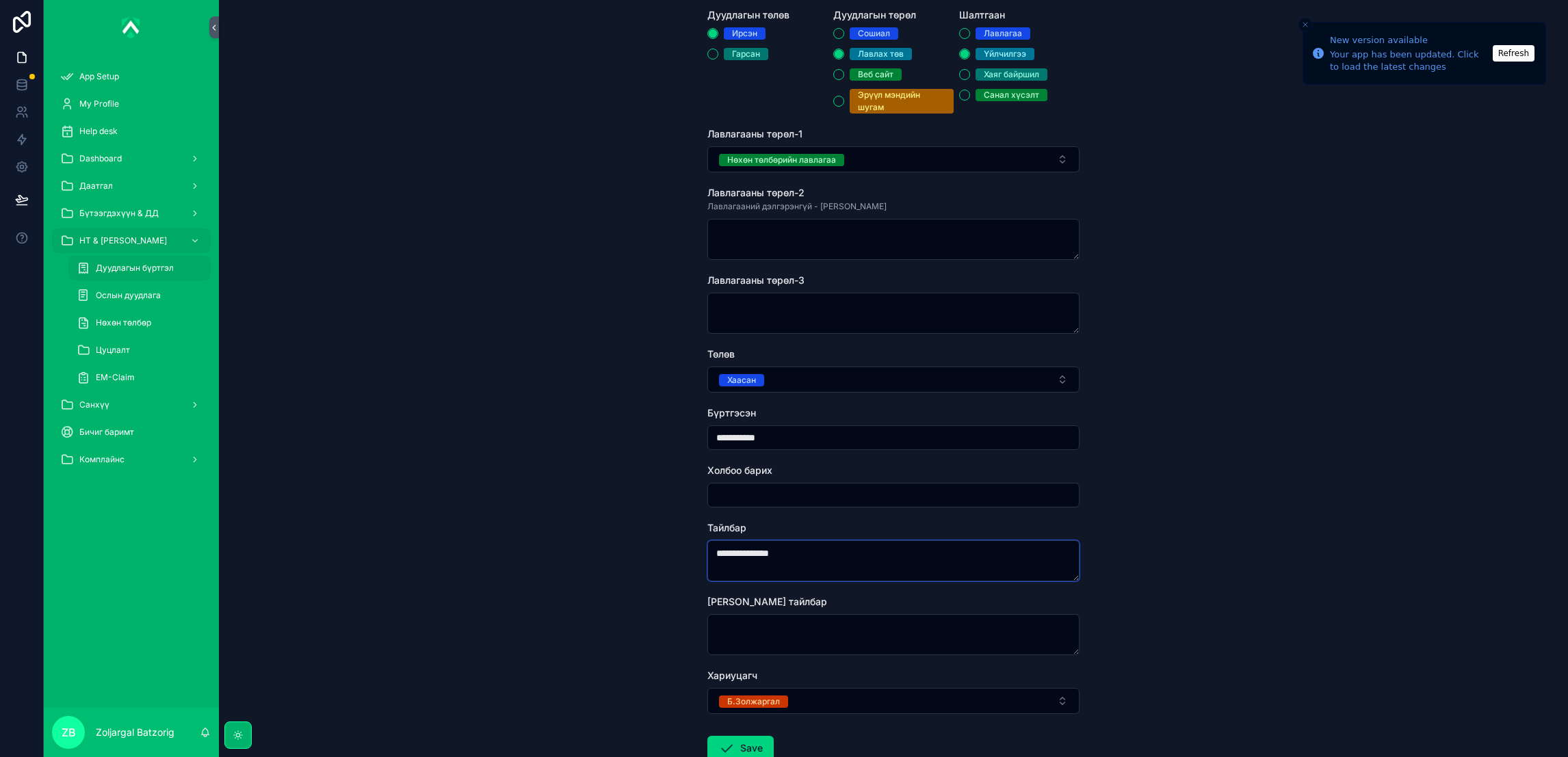
click at [823, 565] on textarea "**********" at bounding box center [893, 561] width 373 height 41
type textarea "**********"
click at [741, 744] on button "Save" at bounding box center [740, 748] width 66 height 25
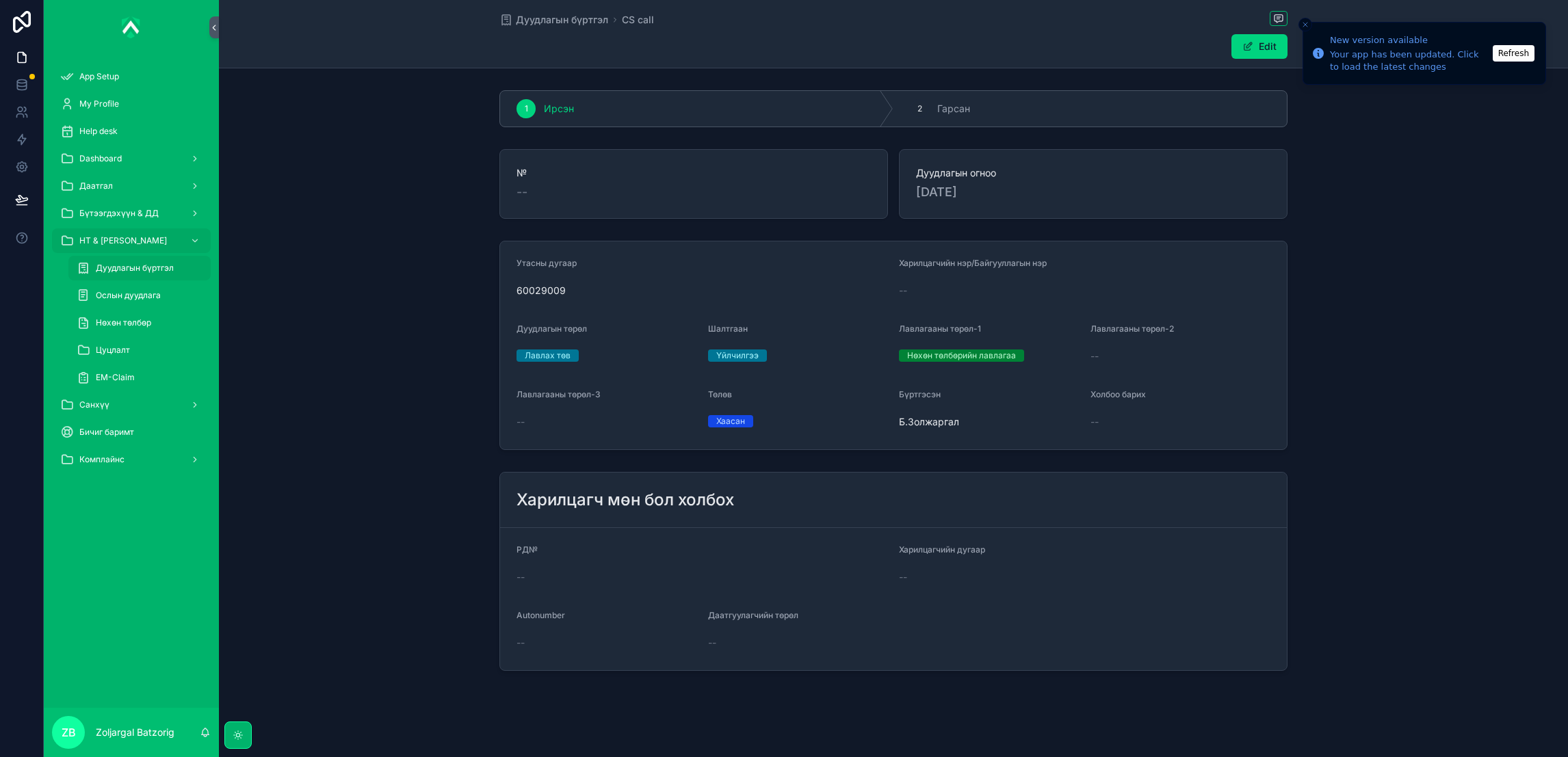
click at [365, 423] on div "Утасны дугаар 60029009 Харилцагчийн нэр/Байгууллагын нэр -- Дуудлагын төрөл Лав…" at bounding box center [893, 345] width 1349 height 220
click at [125, 157] on div "Dashboard" at bounding box center [131, 158] width 142 height 22
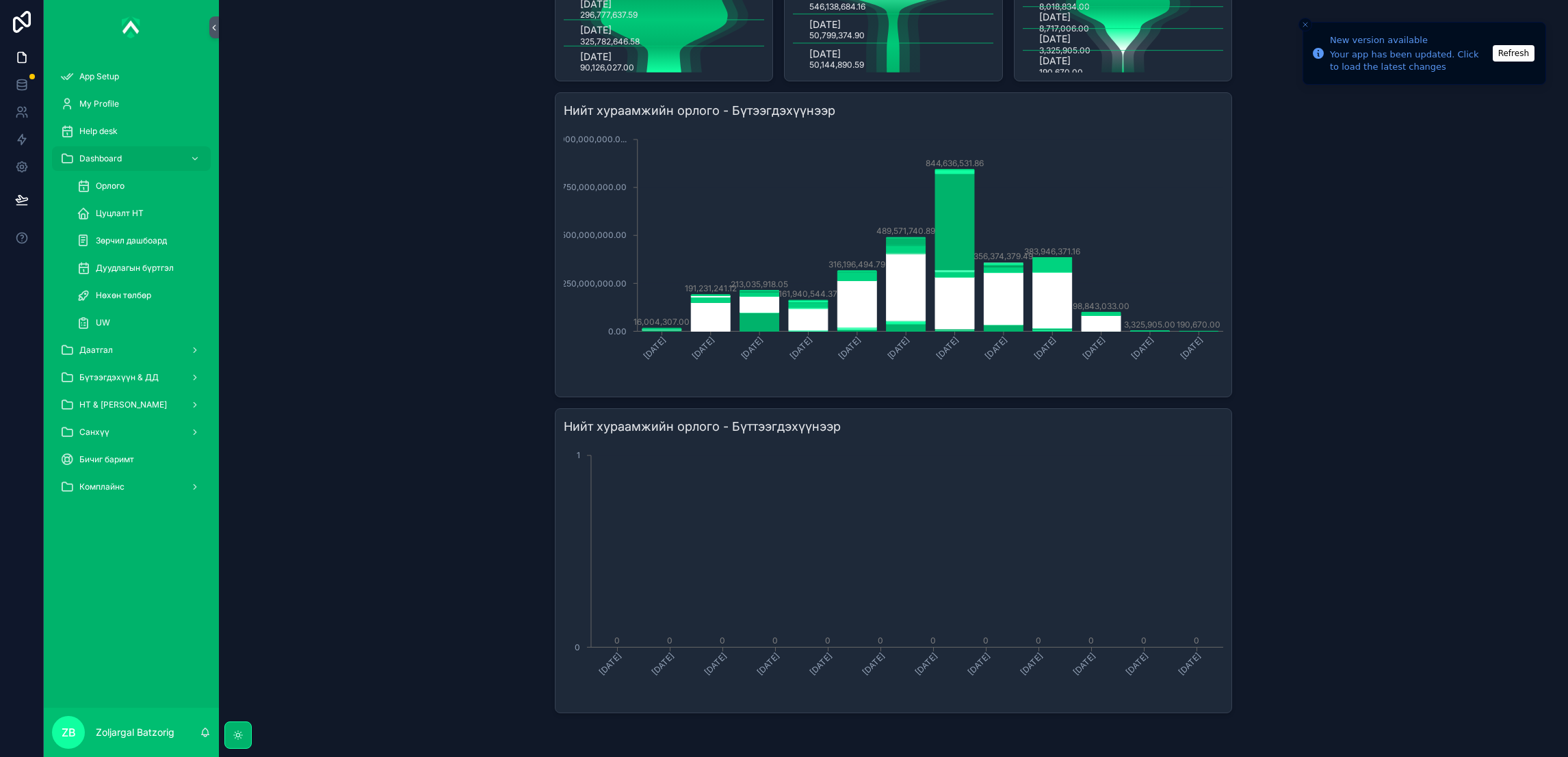
scroll to position [676, 0]
click at [138, 399] on span "НТ & [PERSON_NAME]" at bounding box center [123, 404] width 88 height 11
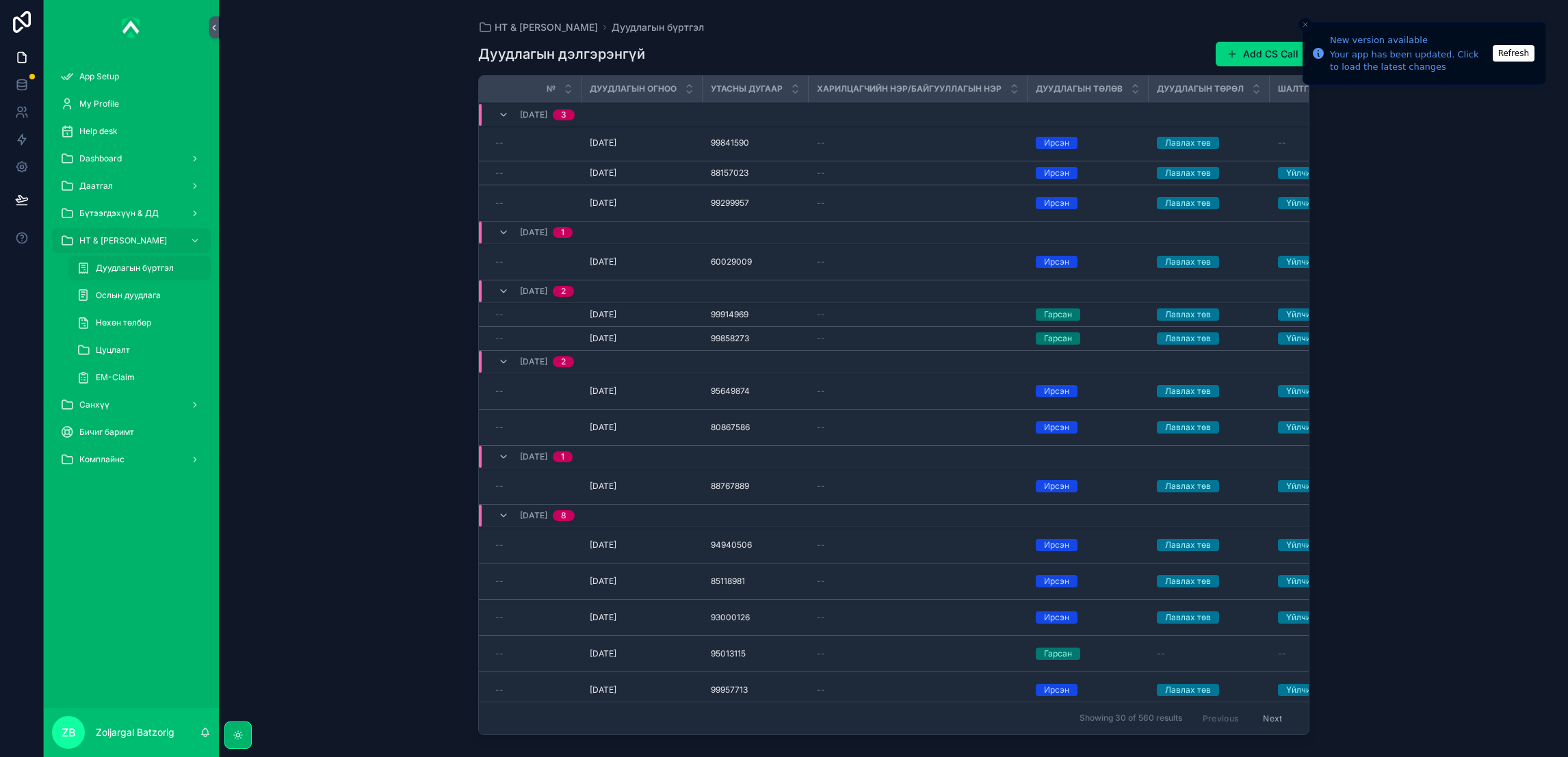
click at [151, 192] on div "Даатгал" at bounding box center [131, 186] width 142 height 22
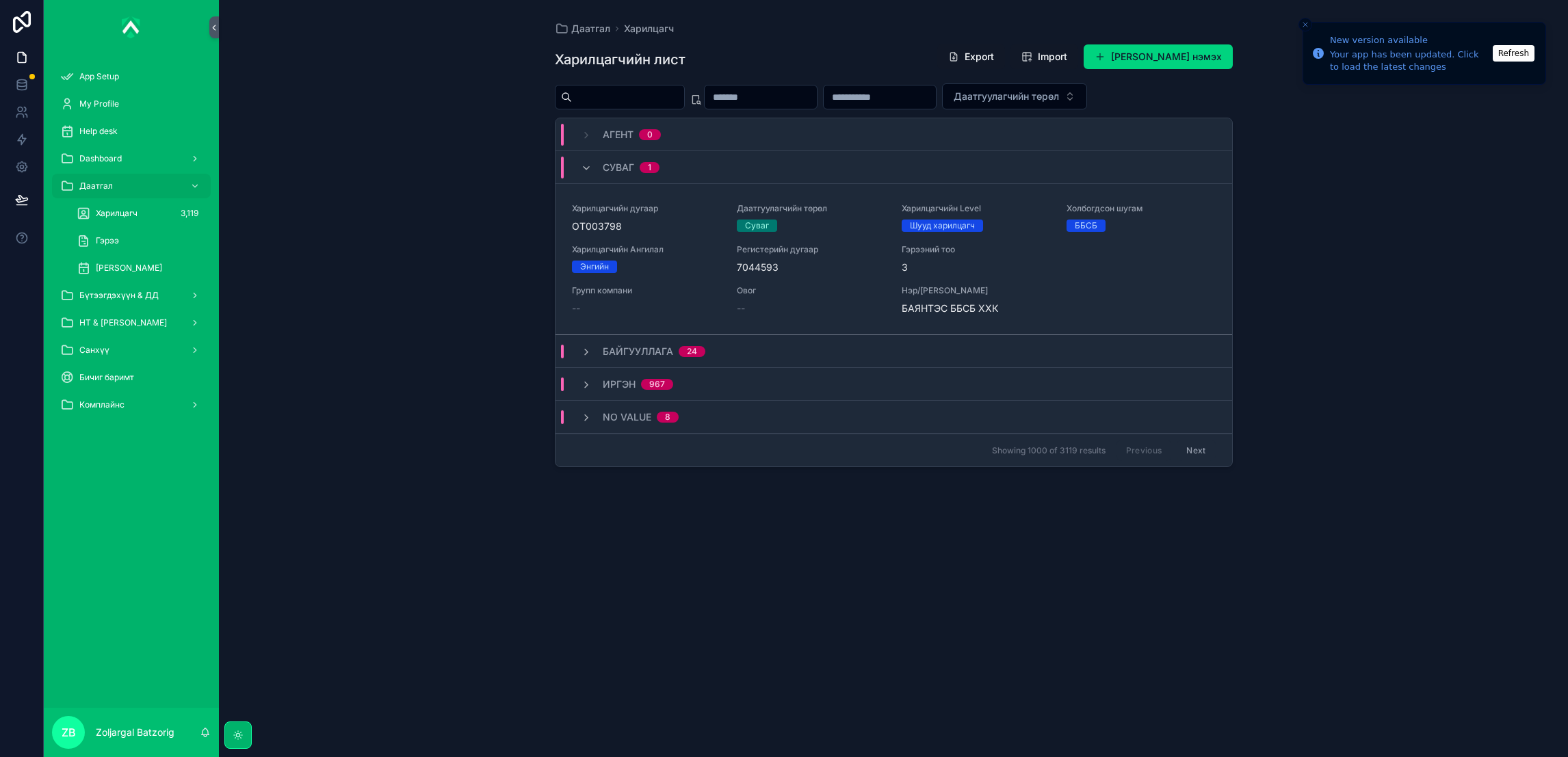
click at [115, 102] on span "My Profile" at bounding box center [99, 103] width 40 height 11
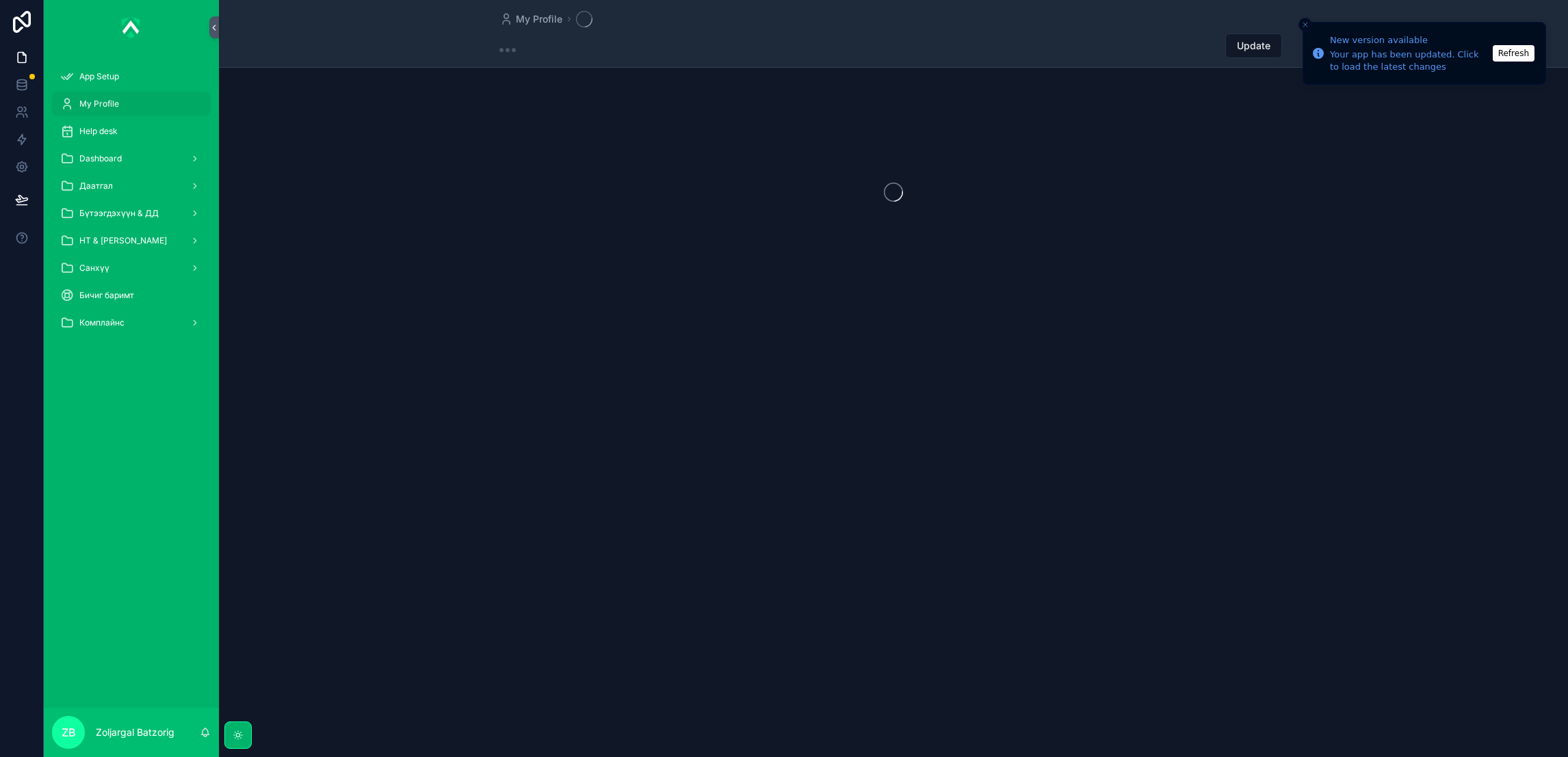
click at [114, 128] on span "Help desk" at bounding box center [98, 131] width 39 height 11
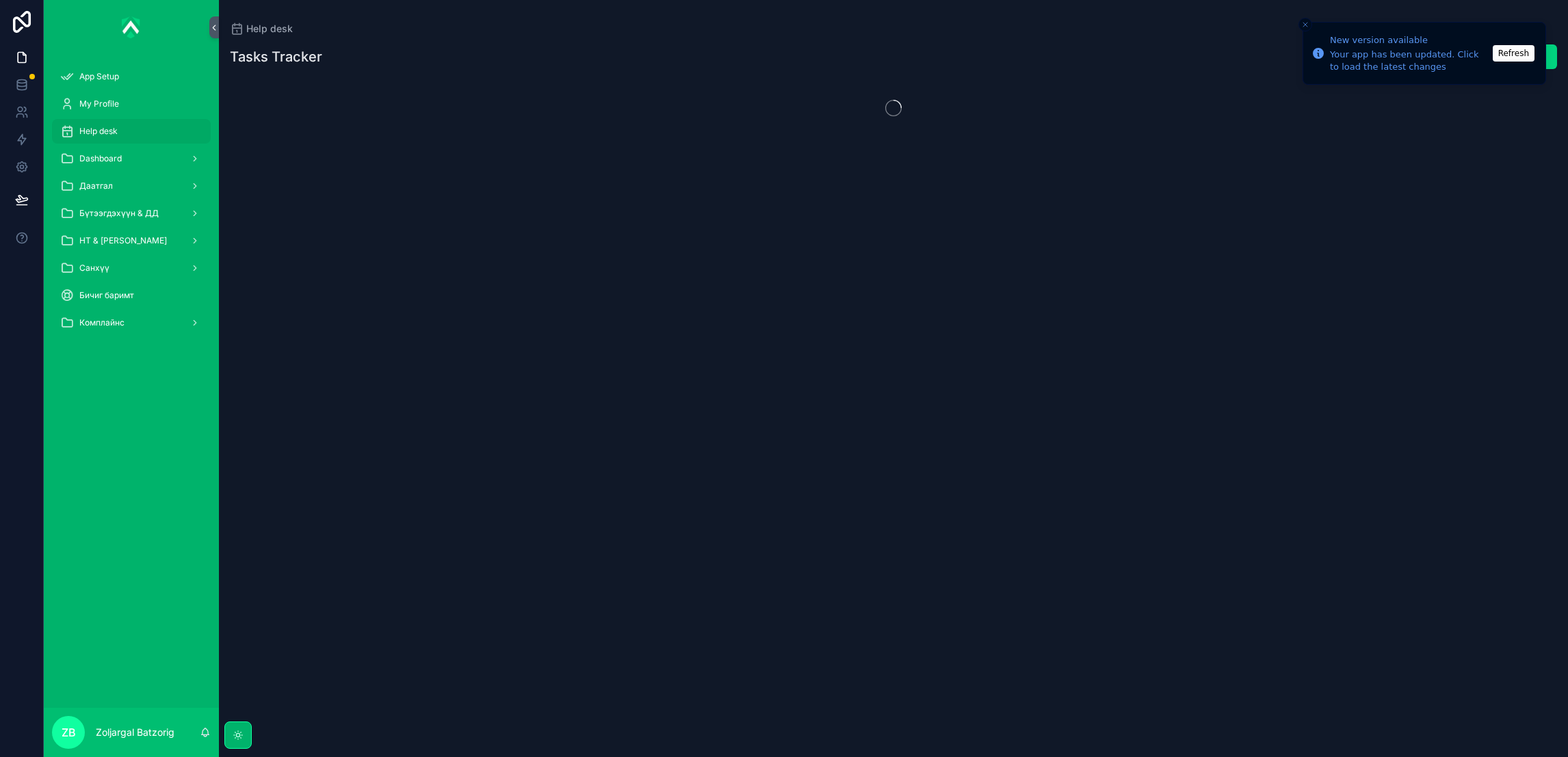
click at [119, 157] on span "Dashboard" at bounding box center [100, 158] width 42 height 11
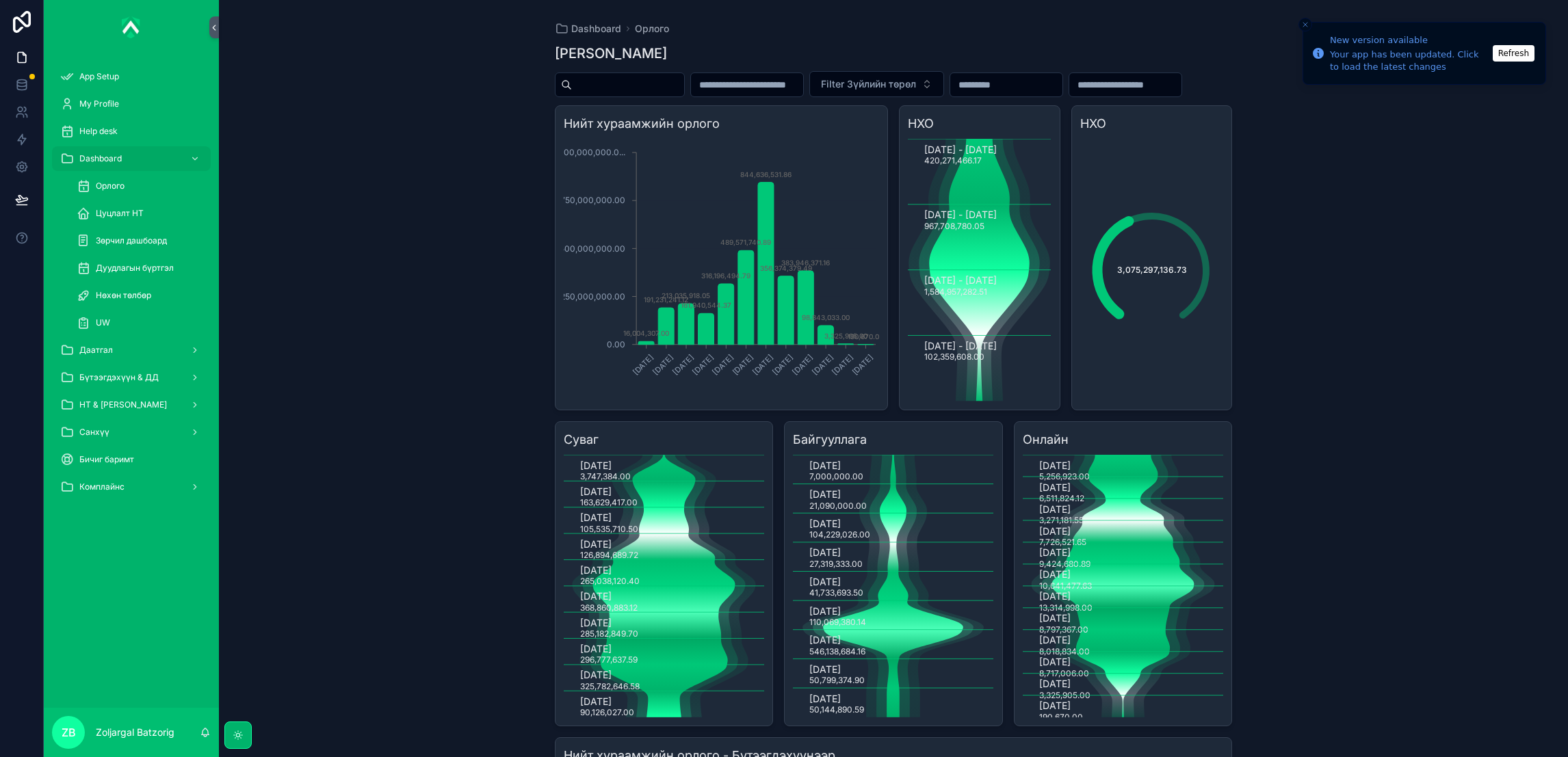
click at [137, 208] on span "Цуцлалт НТ" at bounding box center [120, 213] width 48 height 11
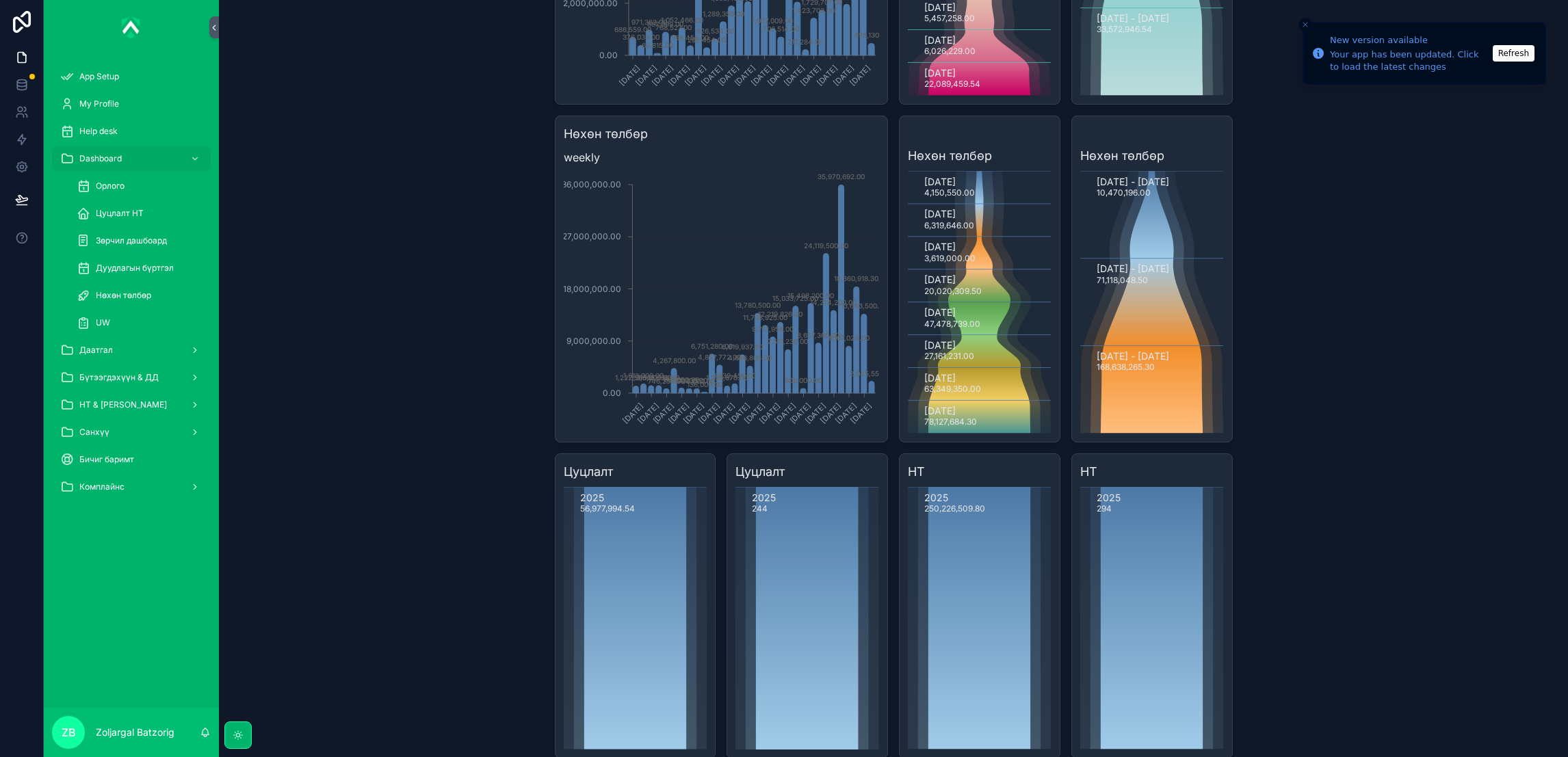
scroll to position [249, 0]
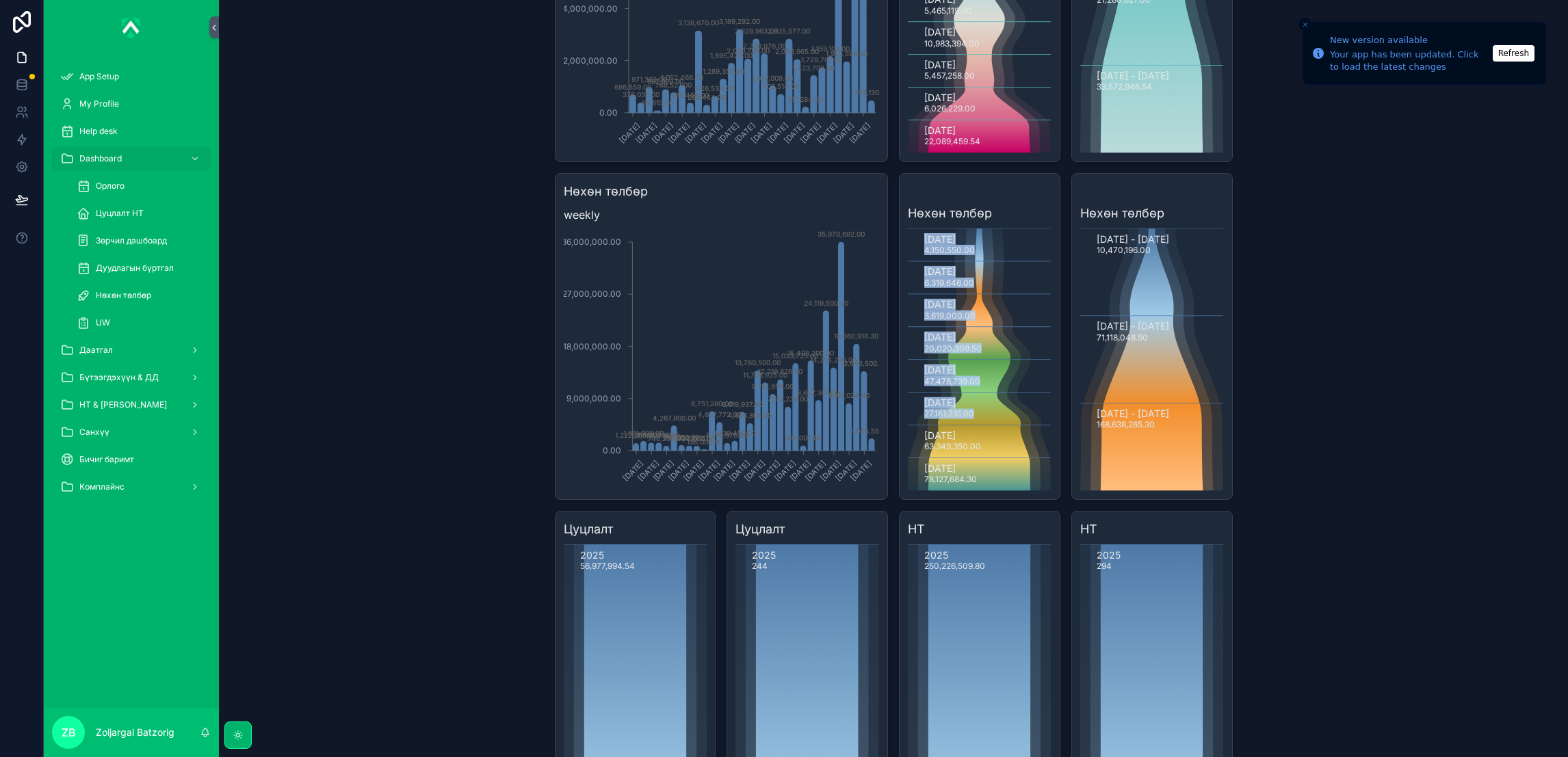
drag, startPoint x: 904, startPoint y: 427, endPoint x: 1020, endPoint y: 450, distance: 118.3
click at [1020, 450] on icon "[DATE] 4,150,550.00 [DATE] 6,319,646.00 [DATE] 3,619,000.00 [DATE] 20,020,309.5…" at bounding box center [979, 360] width 143 height 262
click at [1023, 446] on icon "scrollable content" at bounding box center [979, 360] width 144 height 262
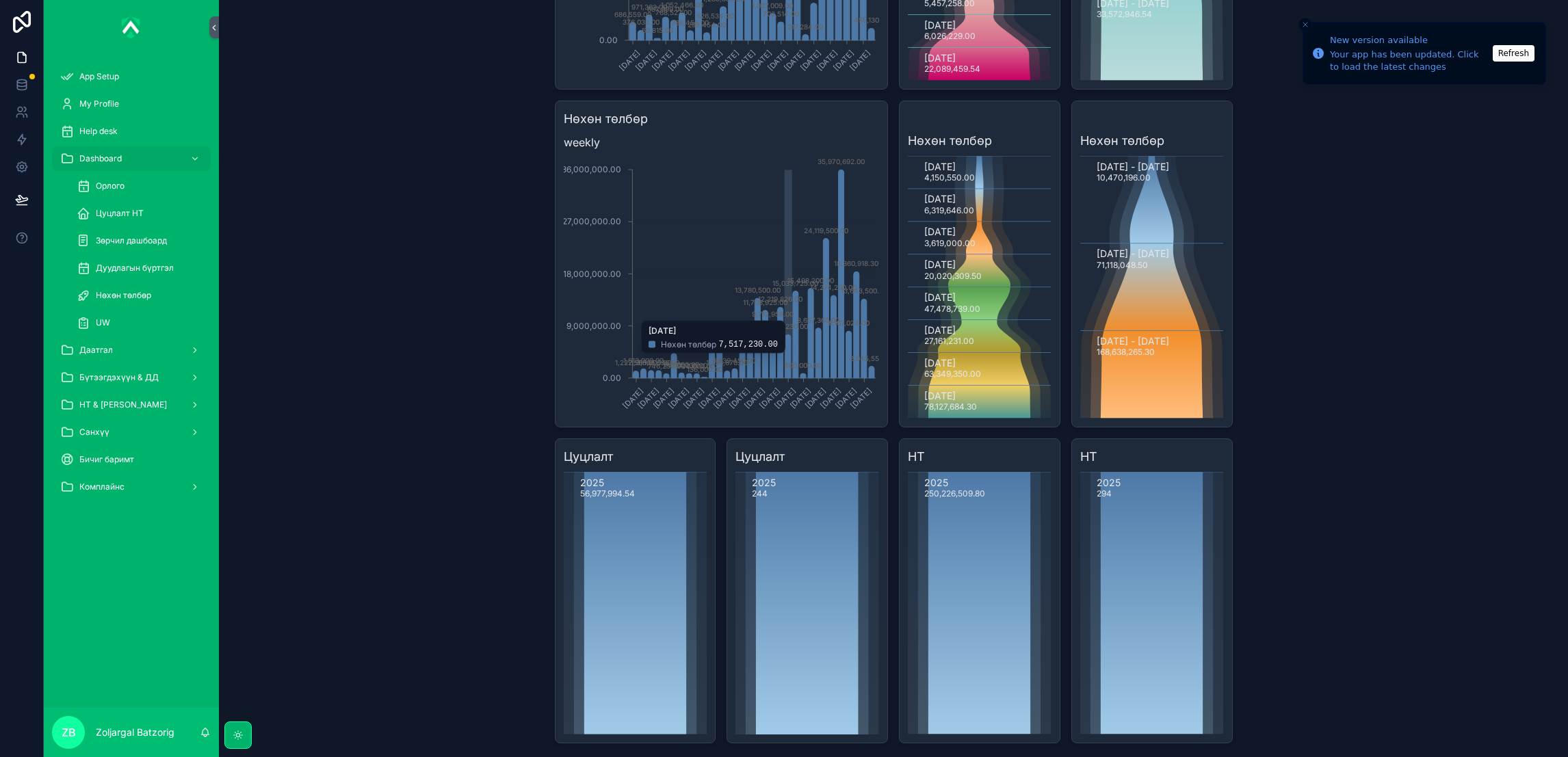
scroll to position [351, 0]
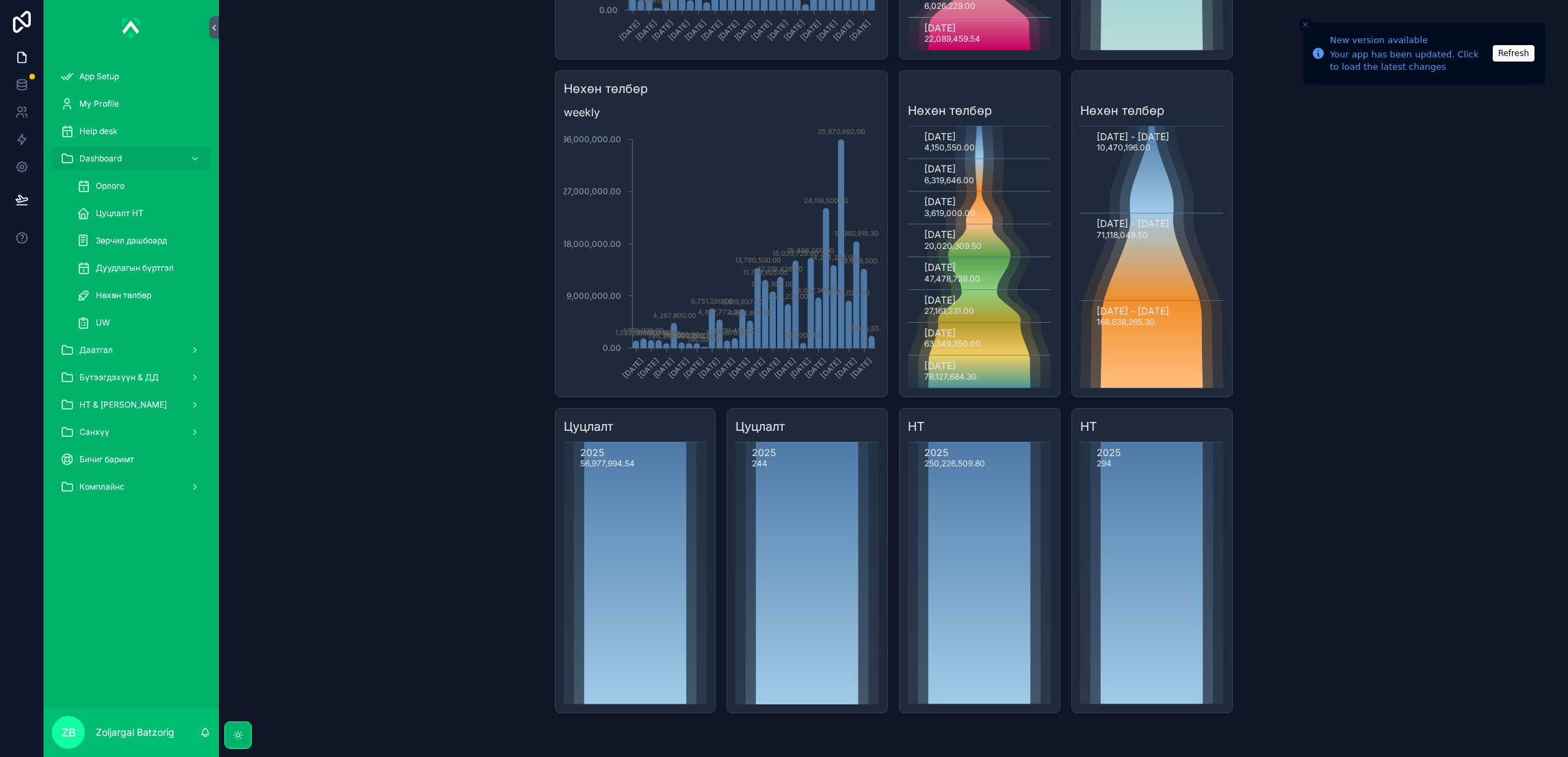
click at [145, 235] on span "Зөрчил дашбоард" at bounding box center [131, 240] width 71 height 11
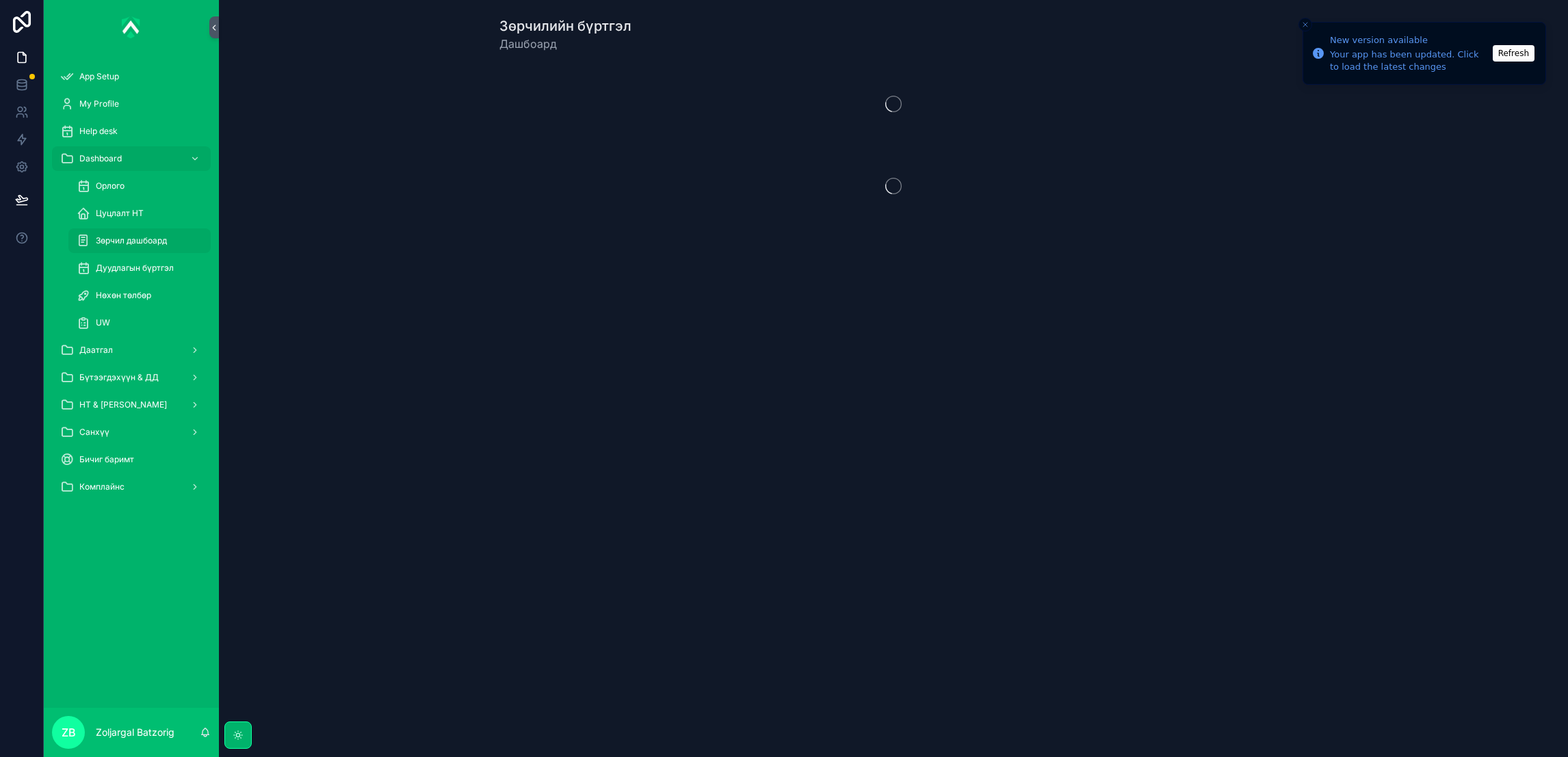
click at [145, 206] on div "Цуцлалт НТ" at bounding box center [139, 212] width 126 height 22
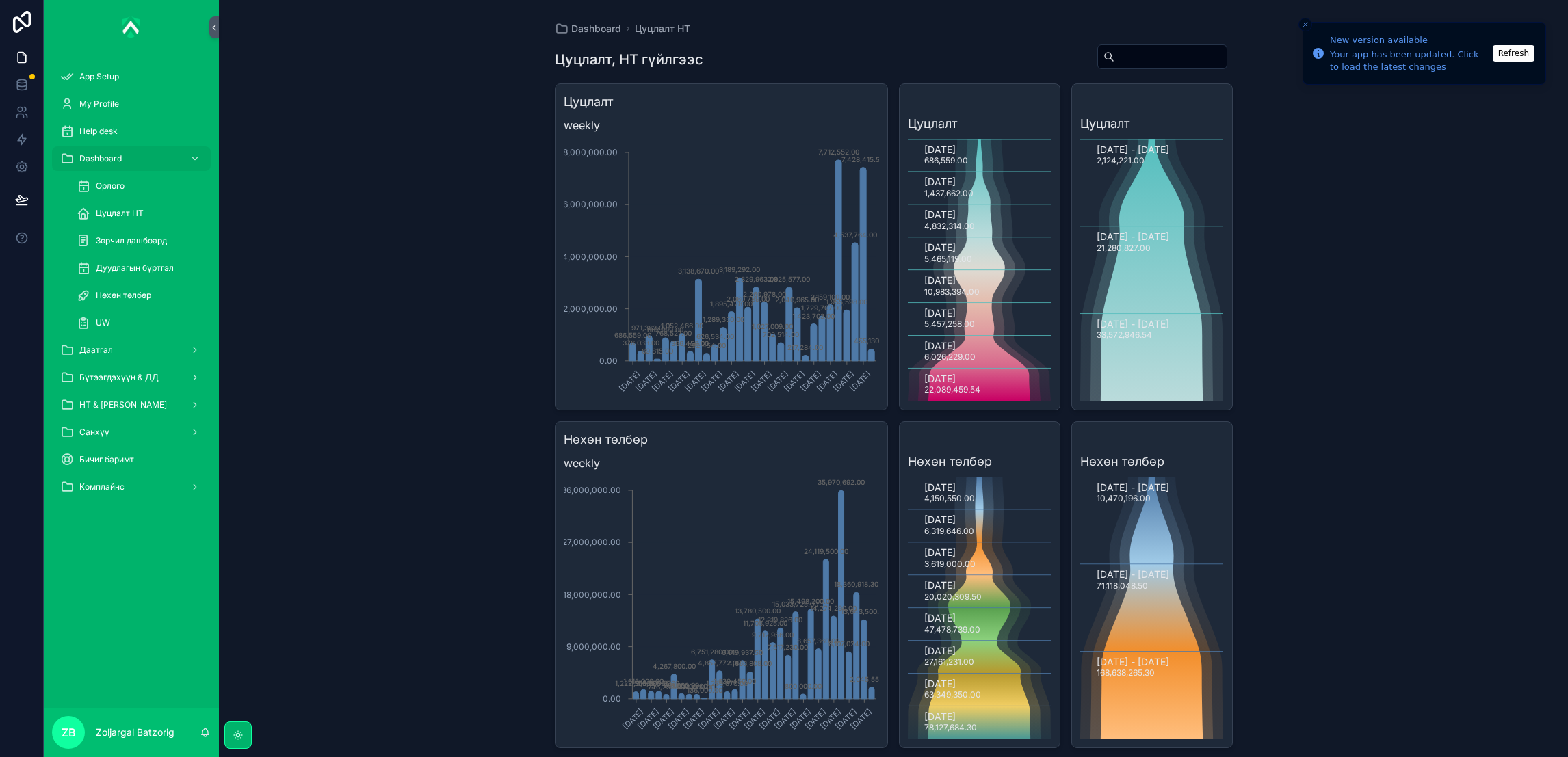
click at [149, 169] on link "Dashboard" at bounding box center [131, 158] width 158 height 25
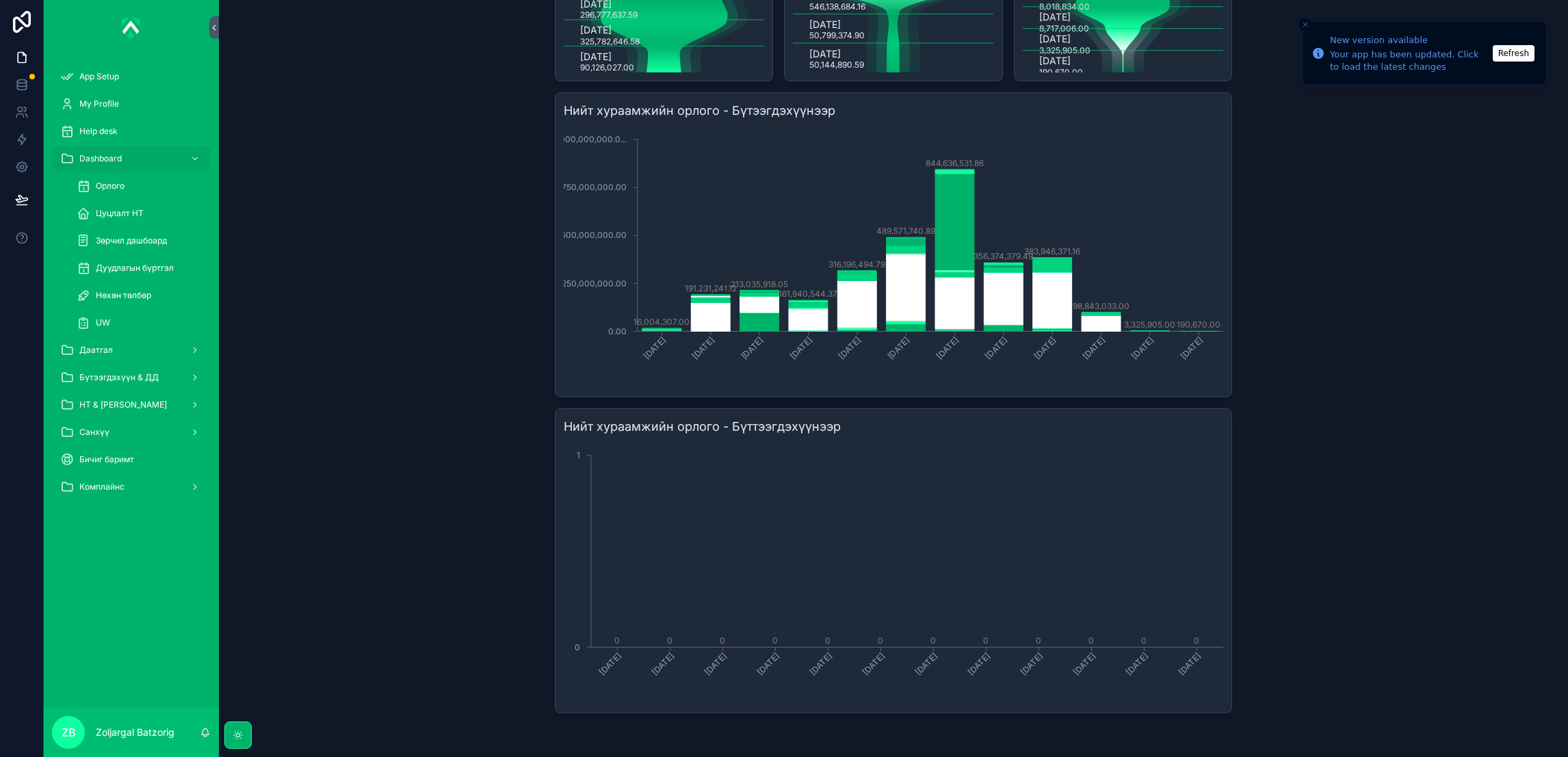
scroll to position [676, 0]
drag, startPoint x: 128, startPoint y: 155, endPoint x: 155, endPoint y: 153, distance: 27.1
click at [129, 155] on div "Dashboard" at bounding box center [131, 158] width 142 height 22
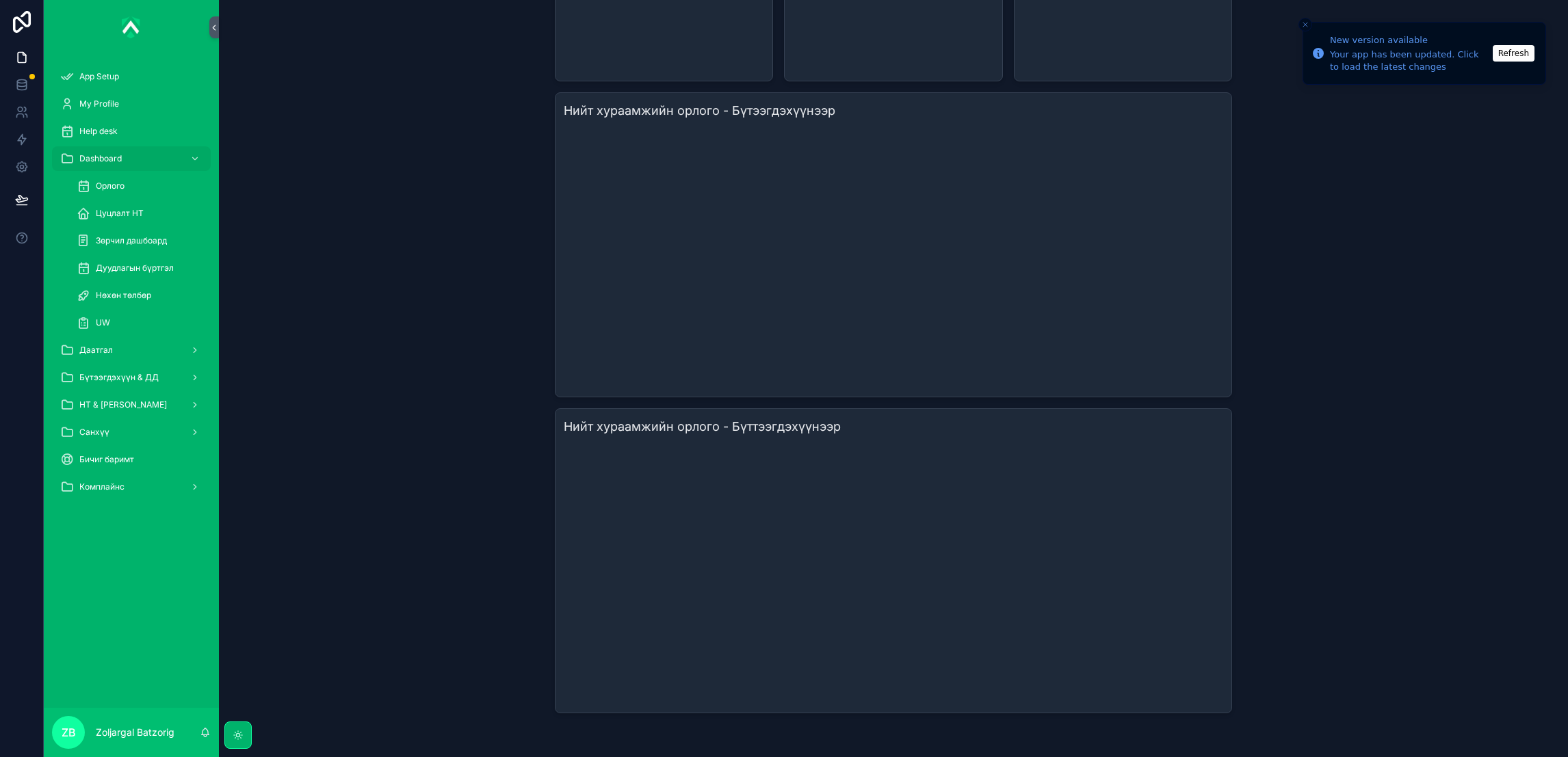
click at [157, 153] on div "Dashboard" at bounding box center [131, 158] width 142 height 22
click at [205, 155] on link "Dashboard" at bounding box center [131, 158] width 158 height 25
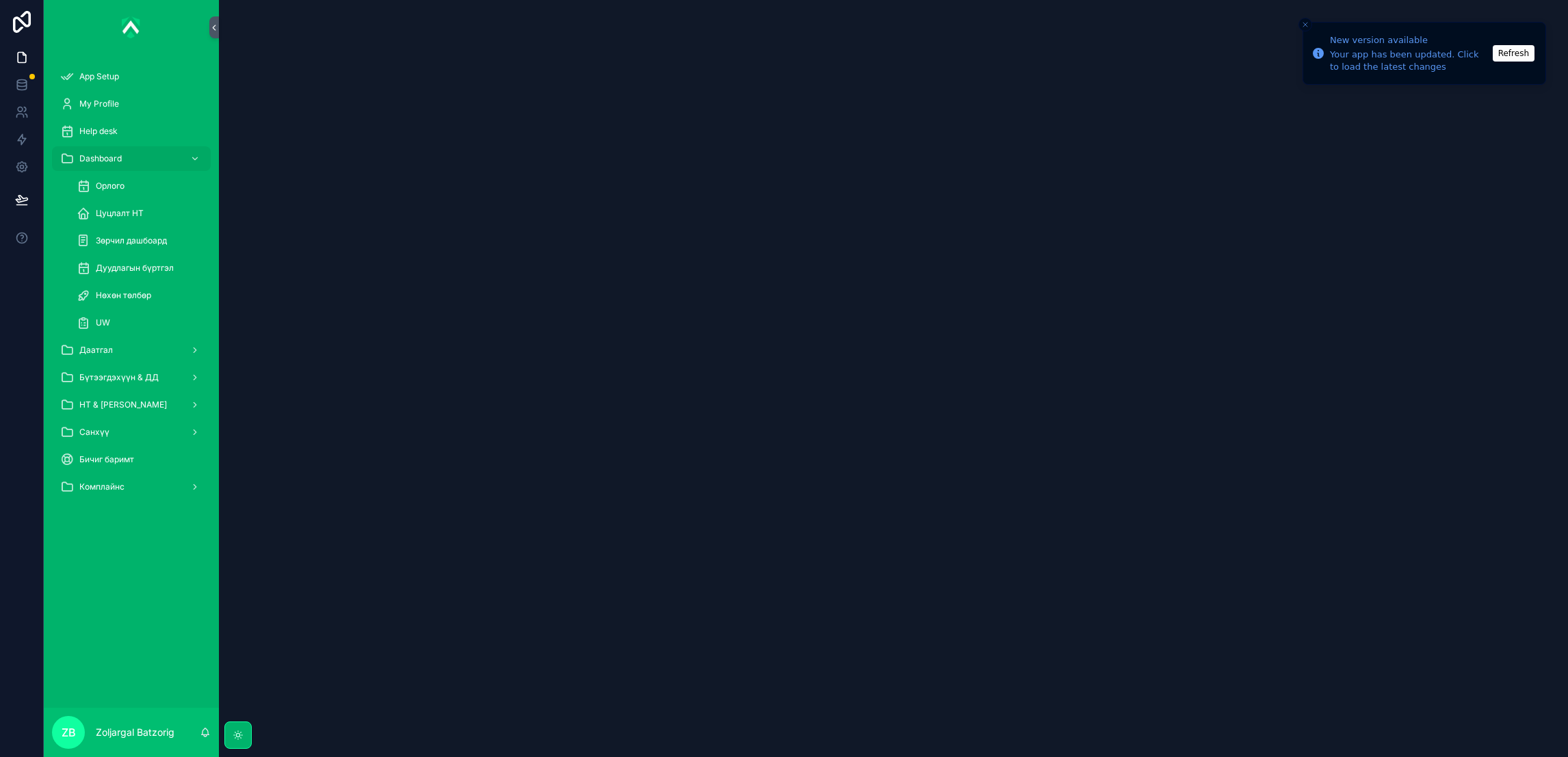
click at [194, 154] on icon "scrollable content" at bounding box center [194, 158] width 9 height 9
click at [110, 345] on span "Даатгал" at bounding box center [96, 350] width 34 height 11
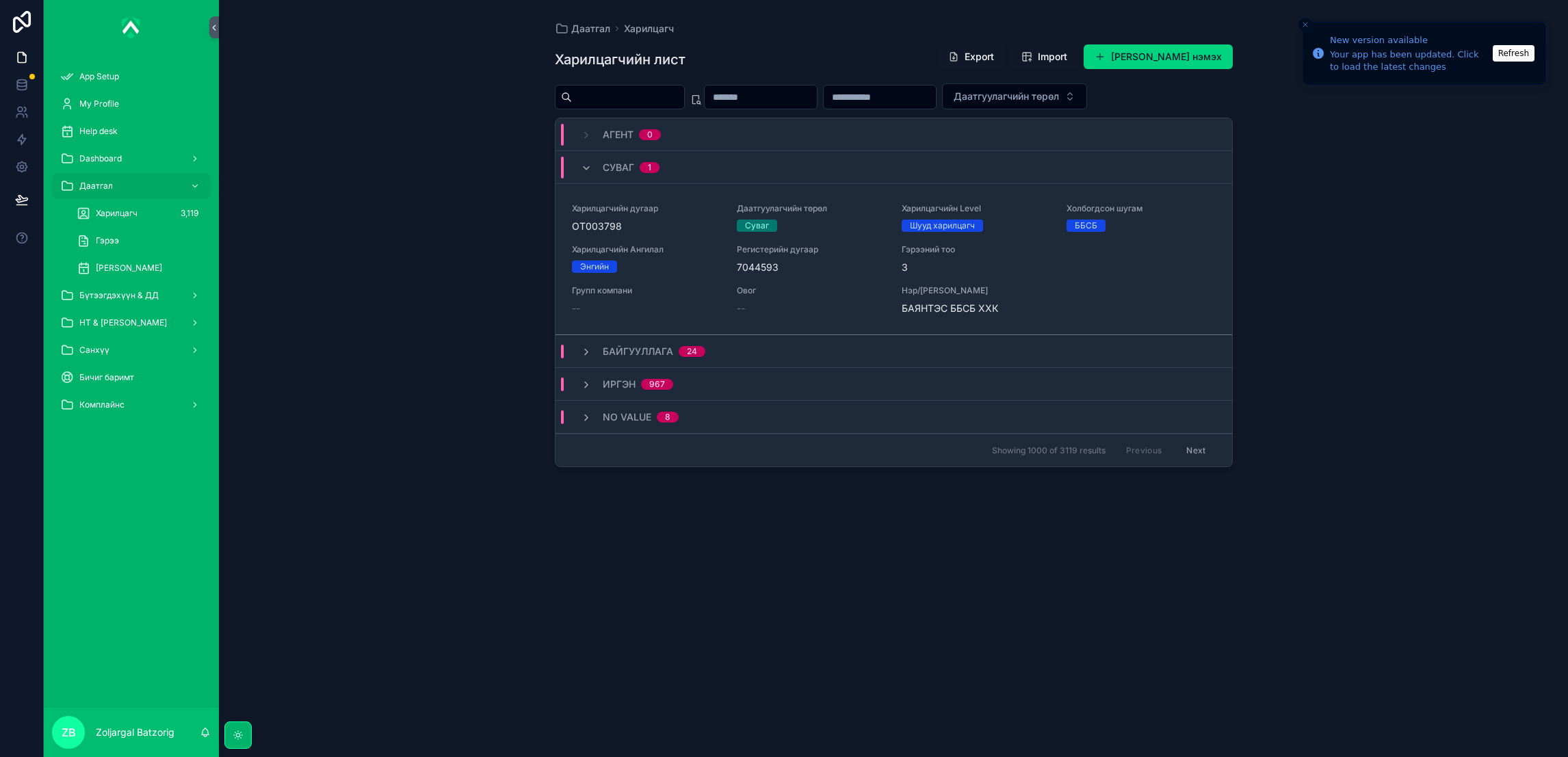
click at [162, 264] on span "[PERSON_NAME]" at bounding box center [128, 268] width 66 height 11
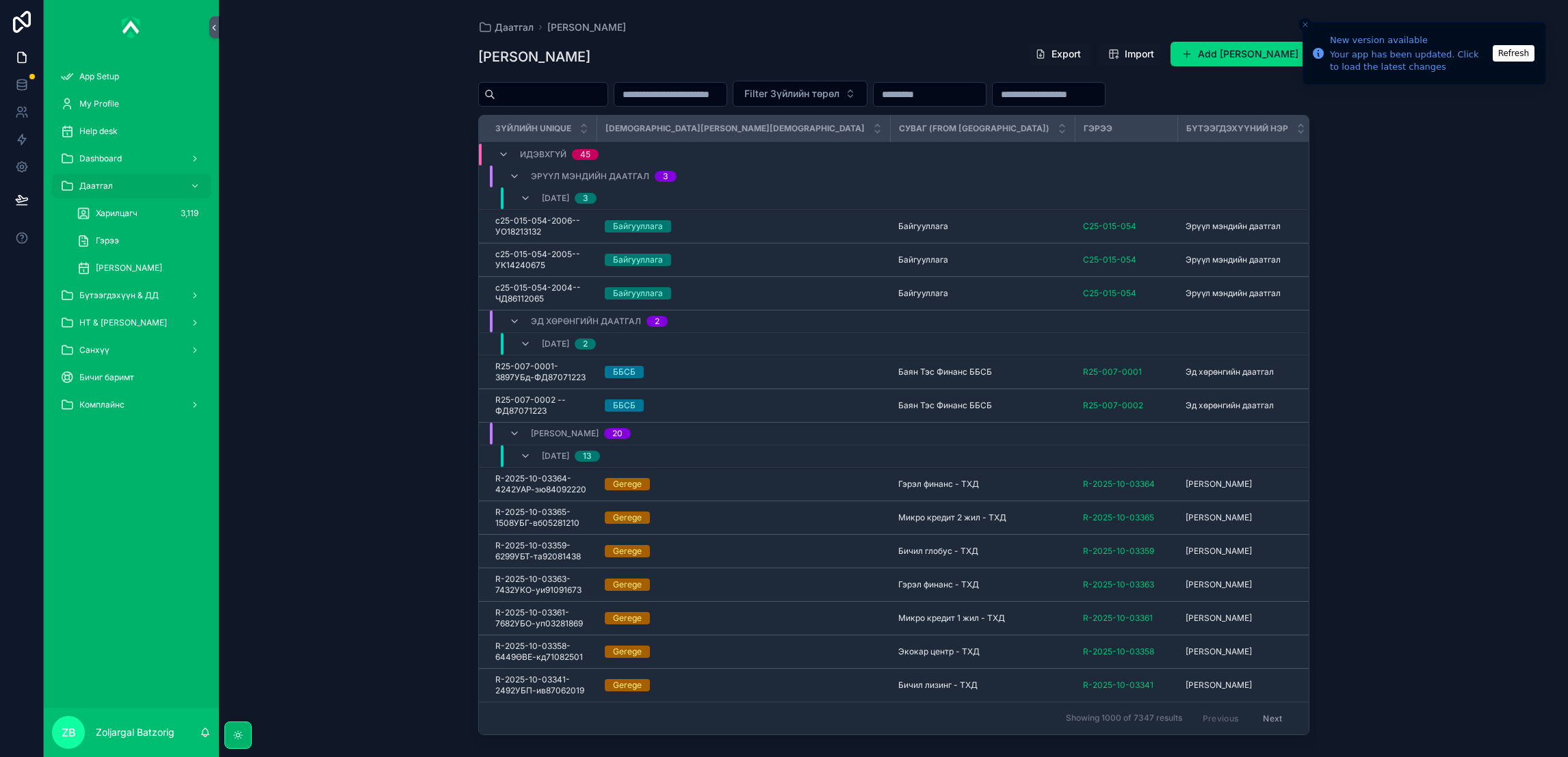
click at [1105, 97] on input "scrollable content" at bounding box center [1049, 95] width 112 height 19
paste input "*******"
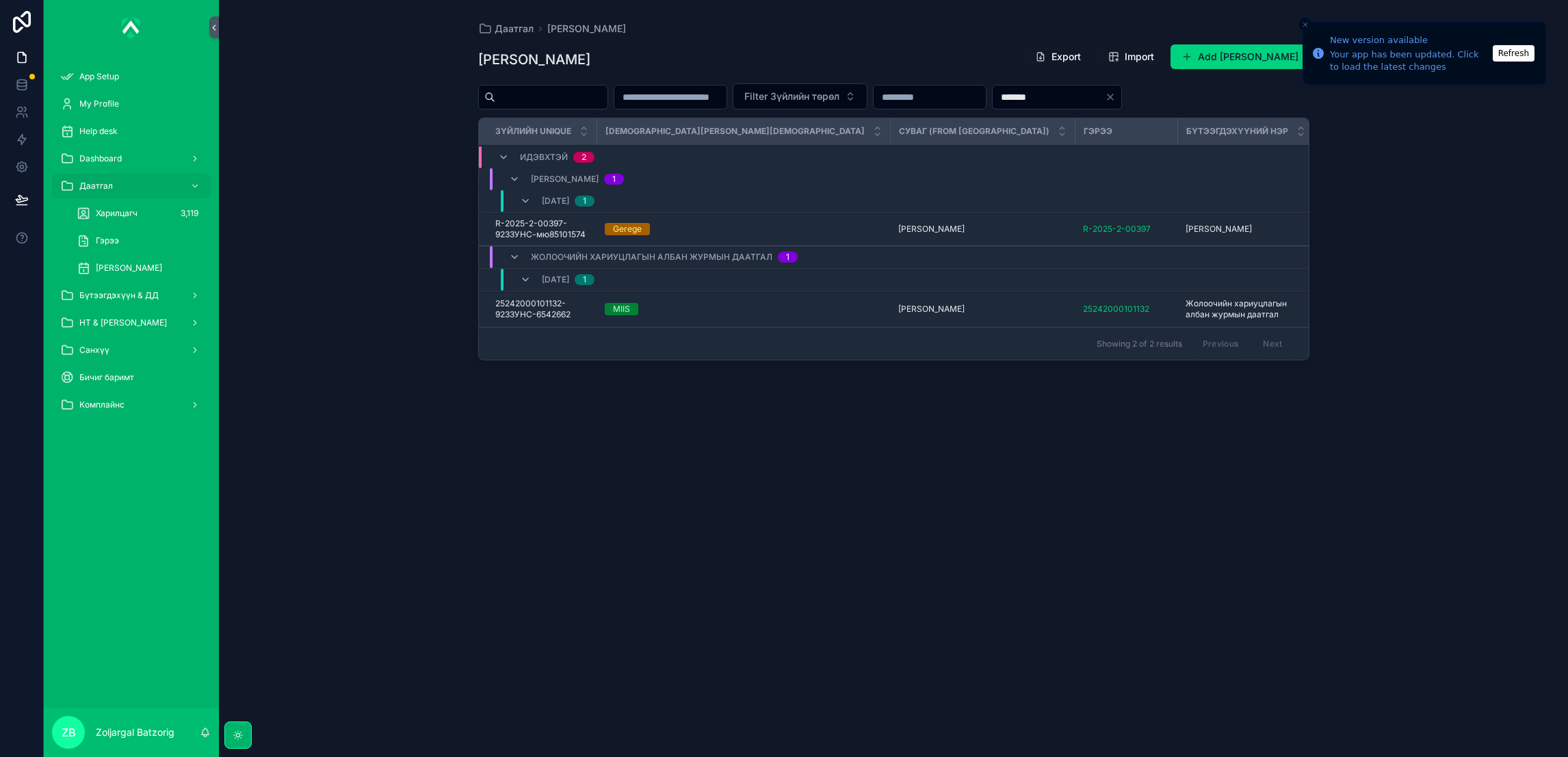
drag, startPoint x: 1200, startPoint y: 98, endPoint x: 1074, endPoint y: 103, distance: 126.1
click at [1074, 103] on div "Filter Зүйлийн төрөл *******" at bounding box center [894, 96] width 831 height 26
click at [1105, 95] on input "****" at bounding box center [1049, 97] width 112 height 19
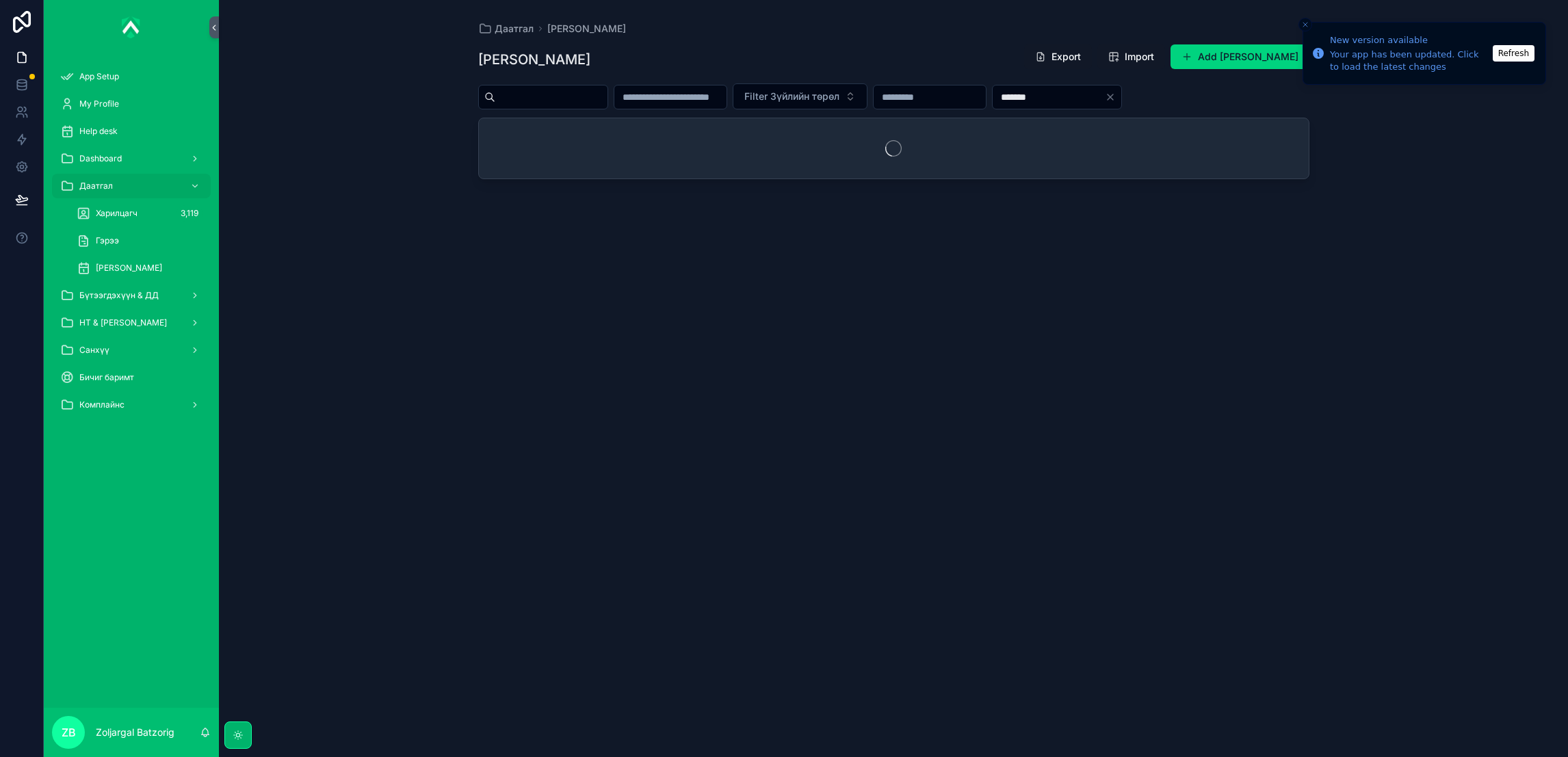
drag, startPoint x: 1148, startPoint y: 98, endPoint x: 1046, endPoint y: 91, distance: 102.2
click at [1046, 91] on div "Filter Зүйлийн төрөл *******" at bounding box center [894, 96] width 831 height 26
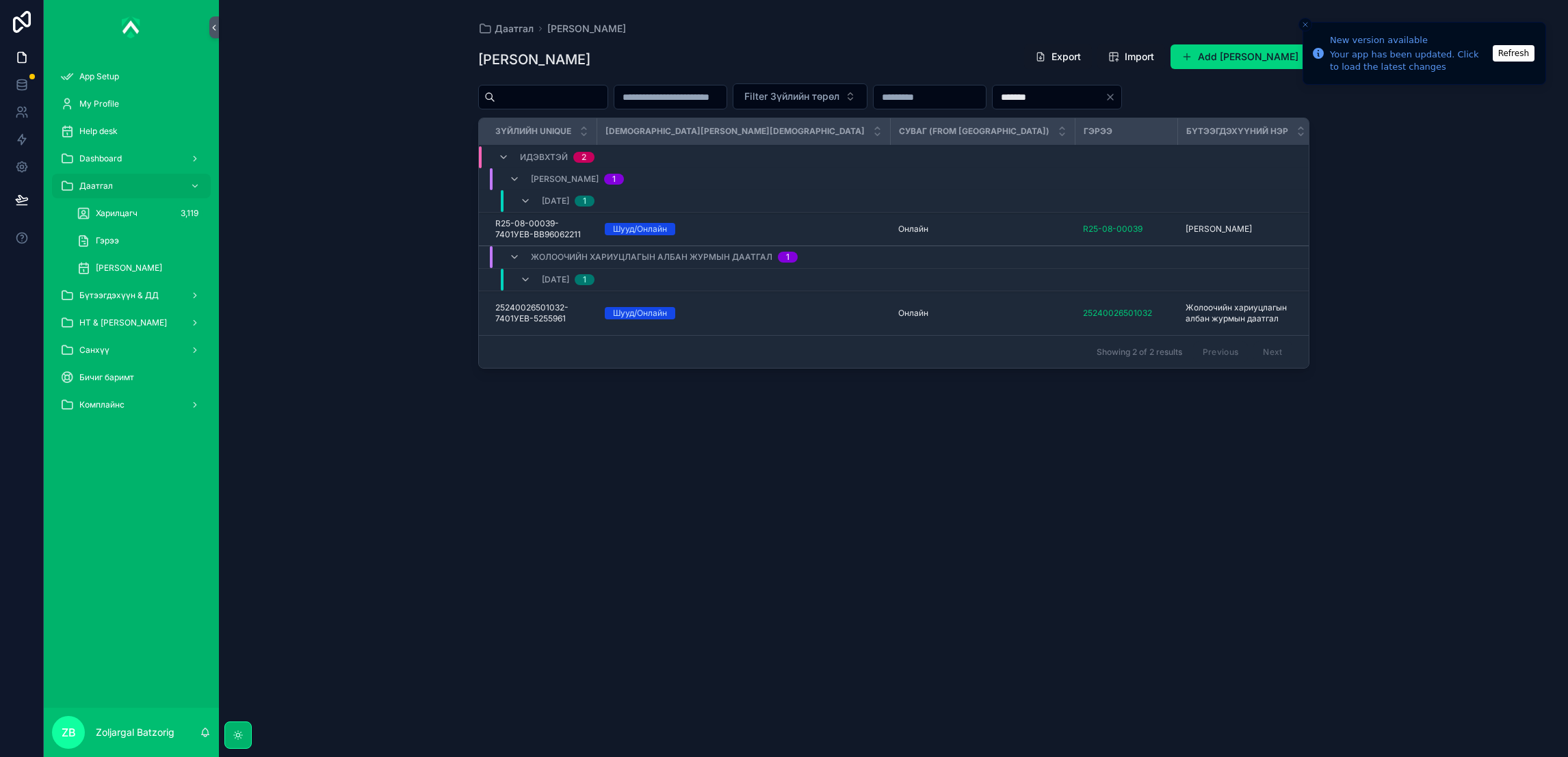
type input "*******"
